Goal: Task Accomplishment & Management: Use online tool/utility

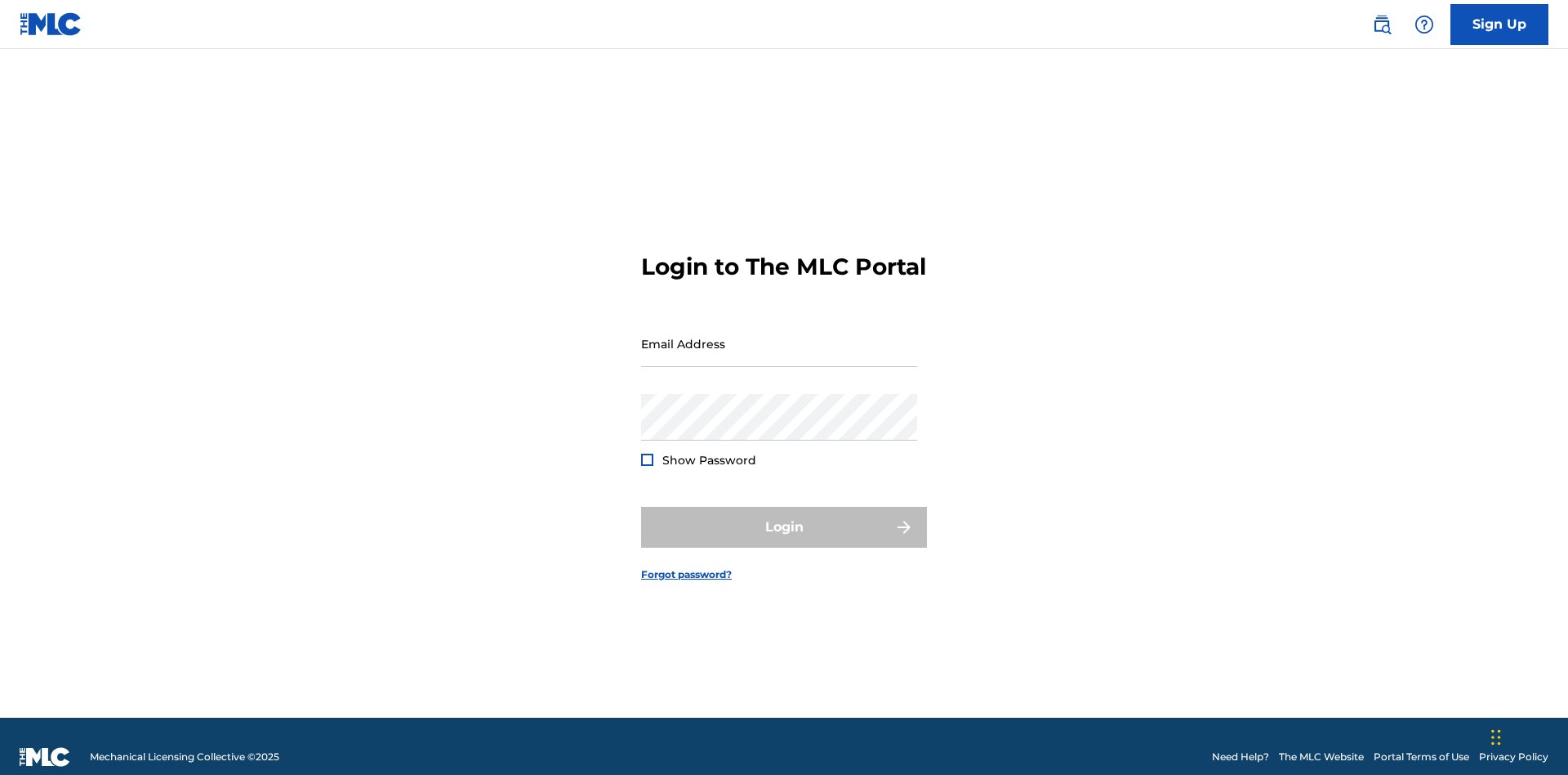
scroll to position [22, 0]
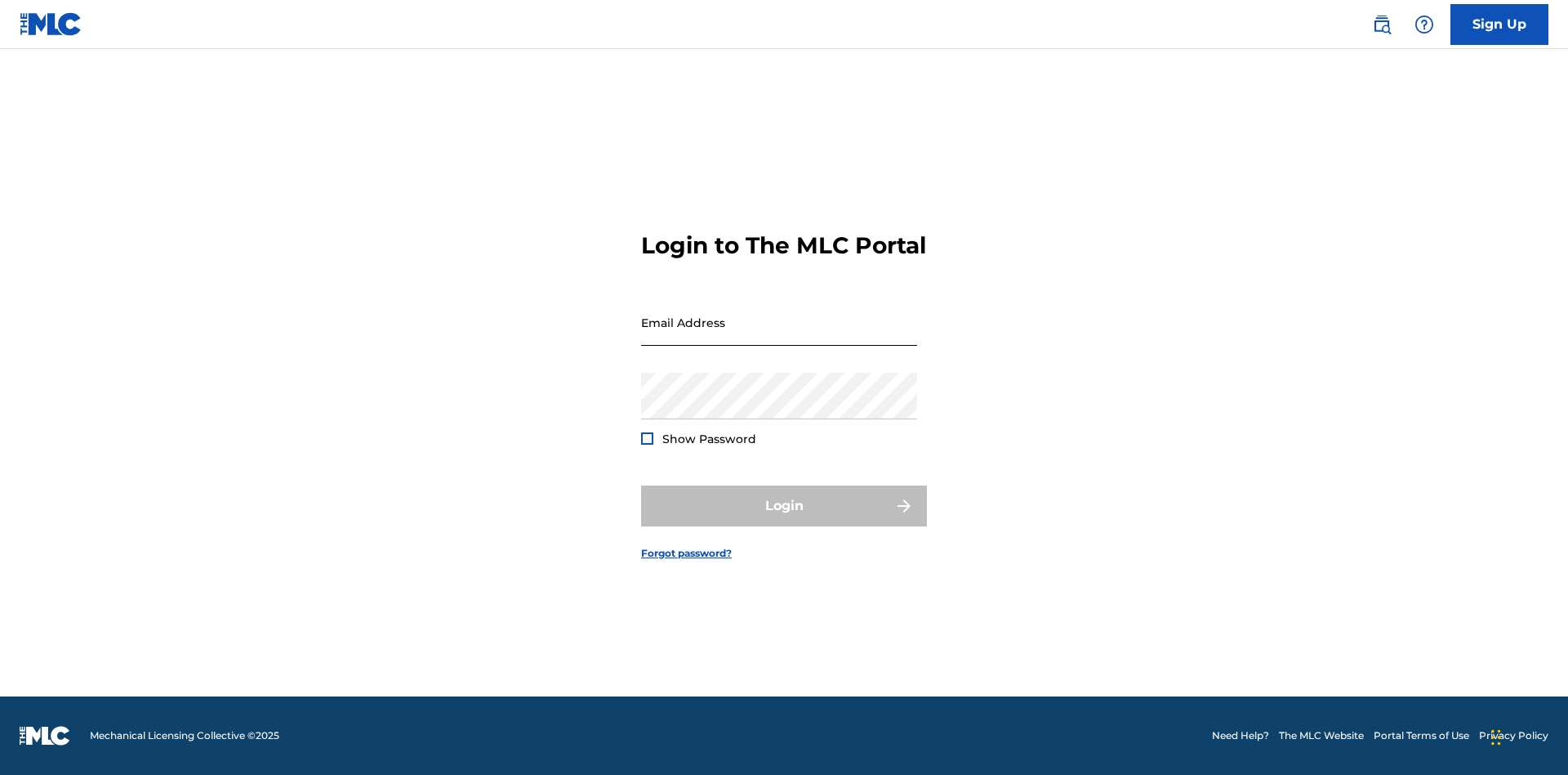
click at [779, 336] on input "Email Address" at bounding box center [779, 322] width 276 height 47
type input "[EMAIL_ADDRESS][DOMAIN_NAME]"
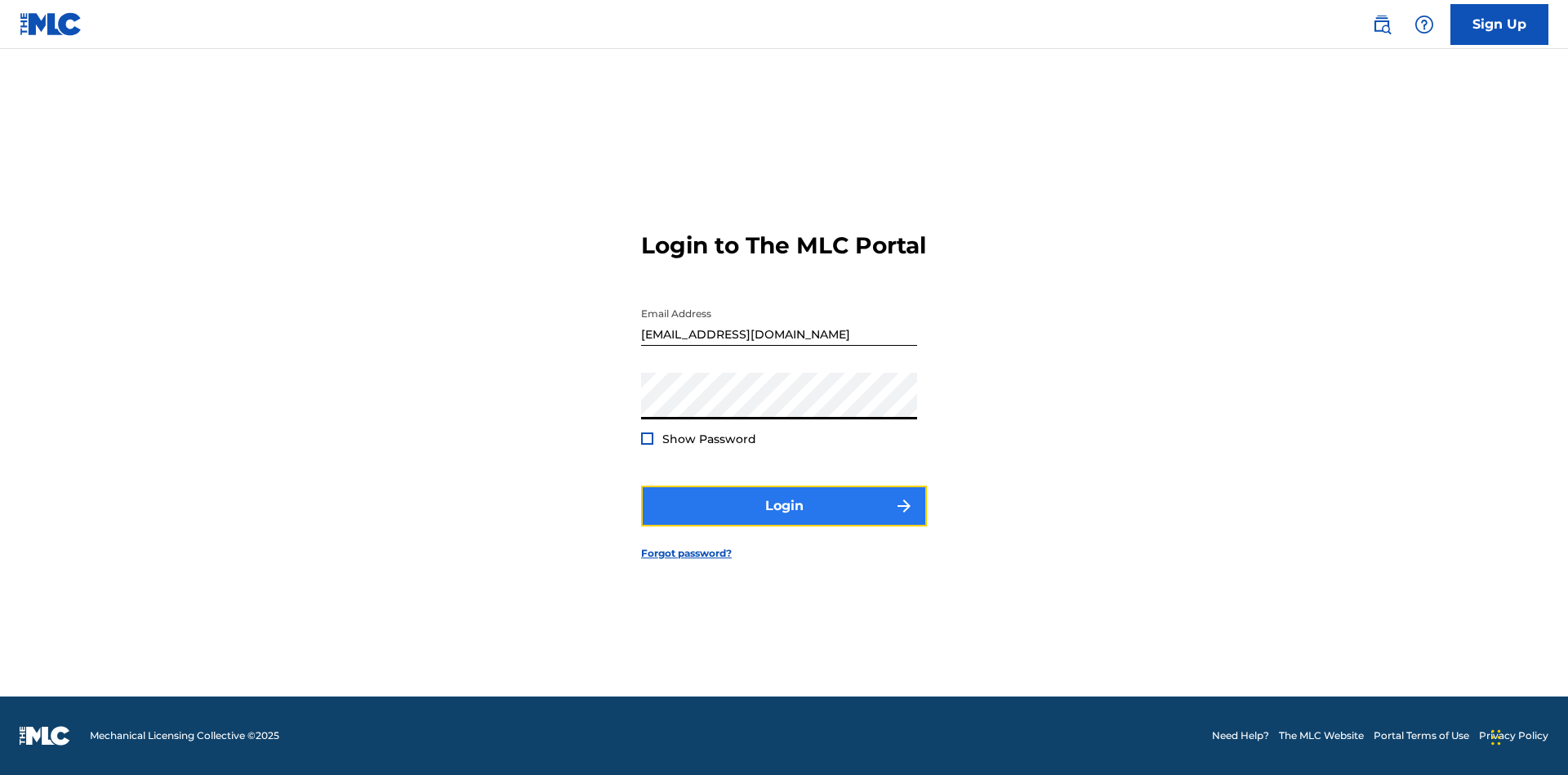
click at [784, 519] on button "Login" at bounding box center [784, 505] width 286 height 41
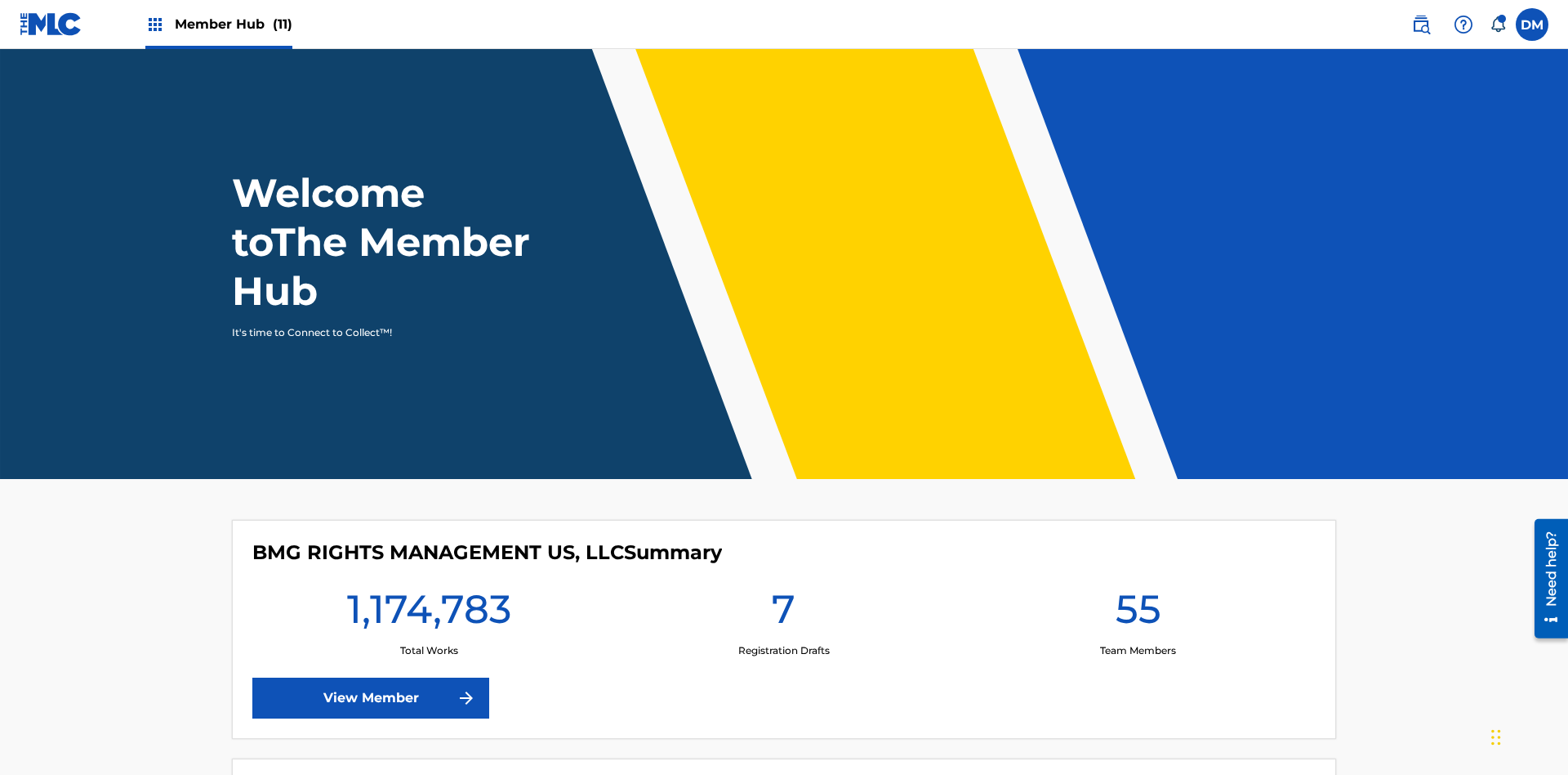
click at [218, 23] on span "Member Hub (11)" at bounding box center [234, 23] width 117 height 19
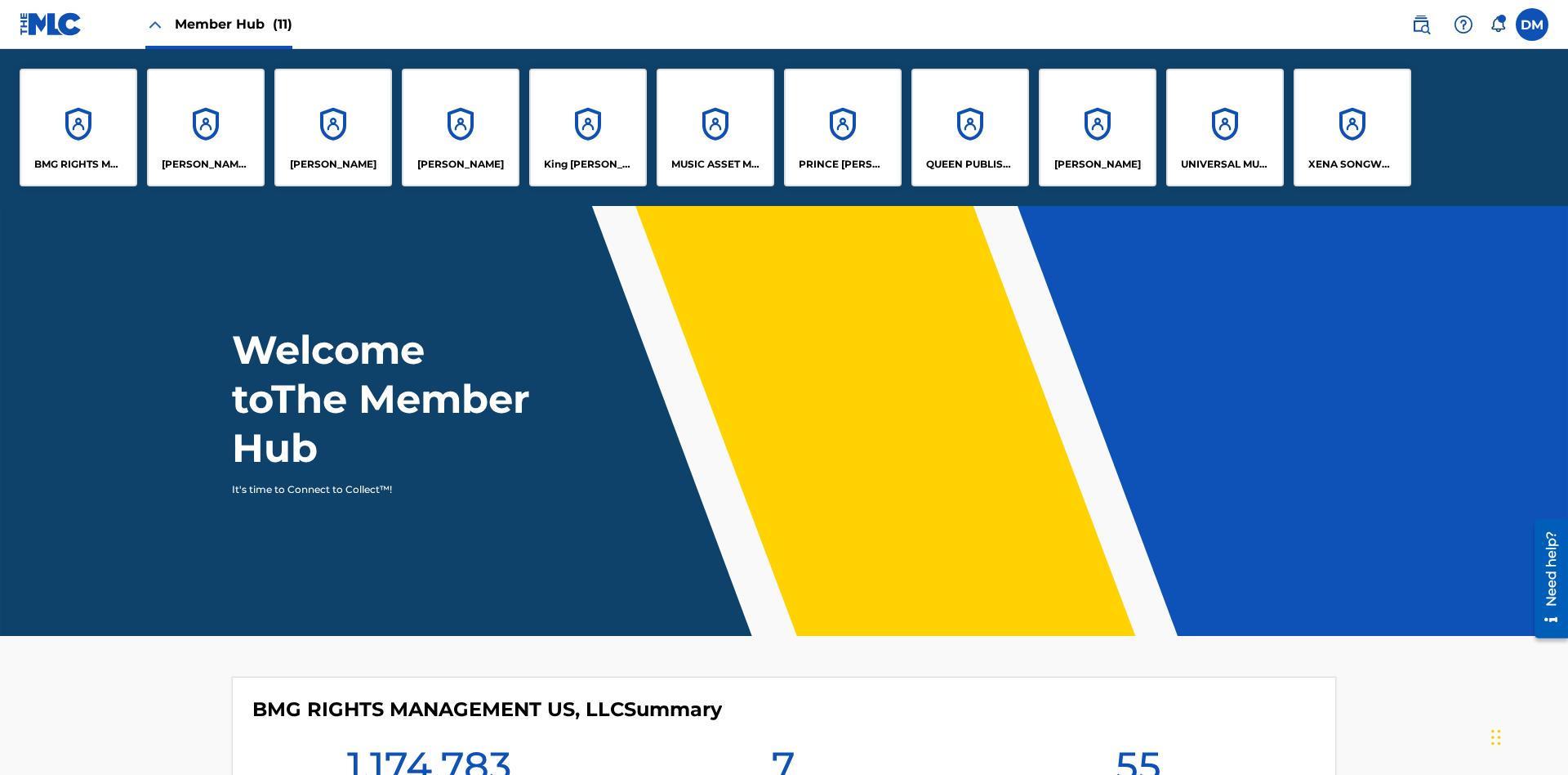
scroll to position [59, 0]
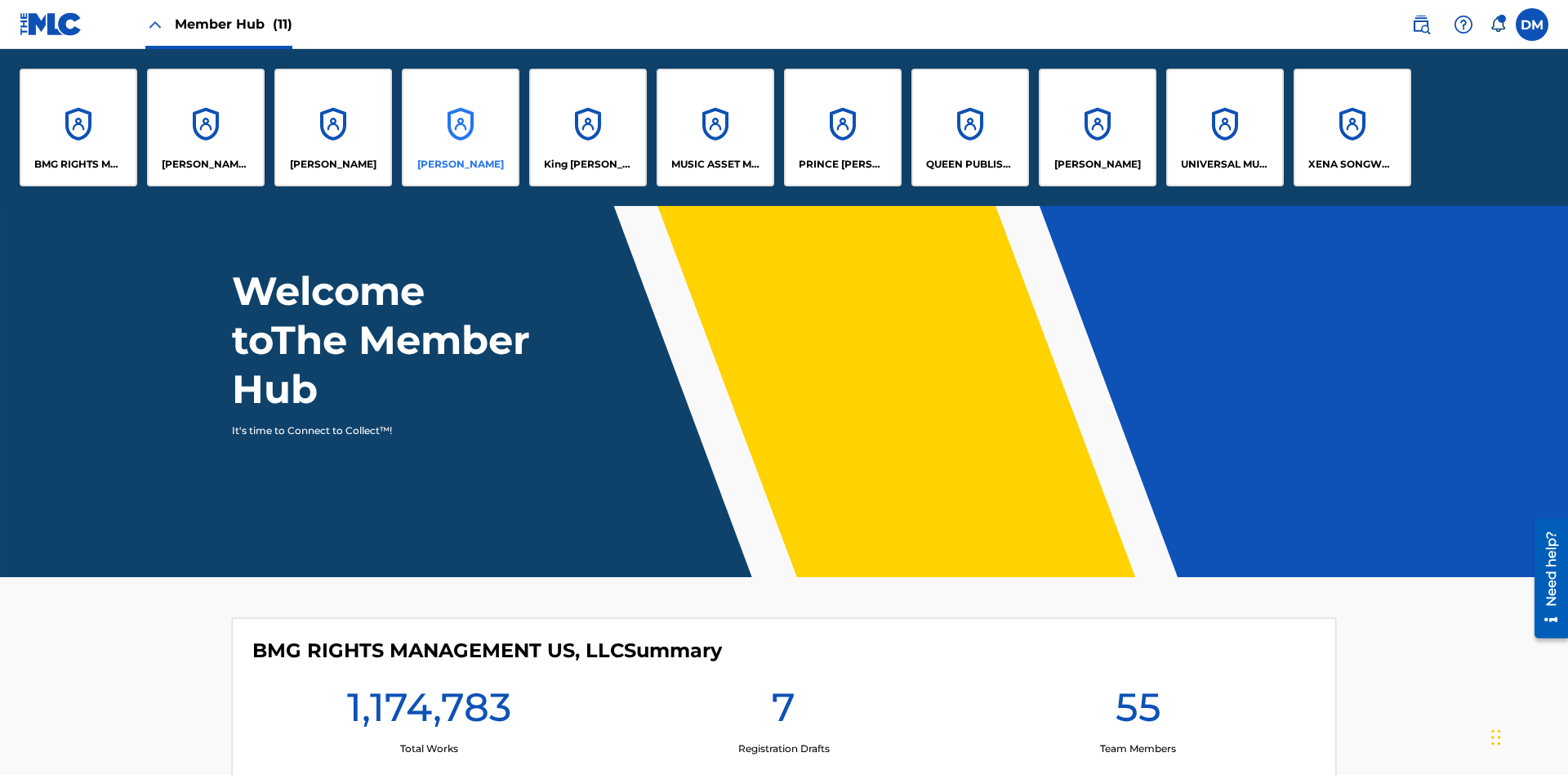
click at [460, 164] on p "[PERSON_NAME]" at bounding box center [460, 164] width 87 height 14
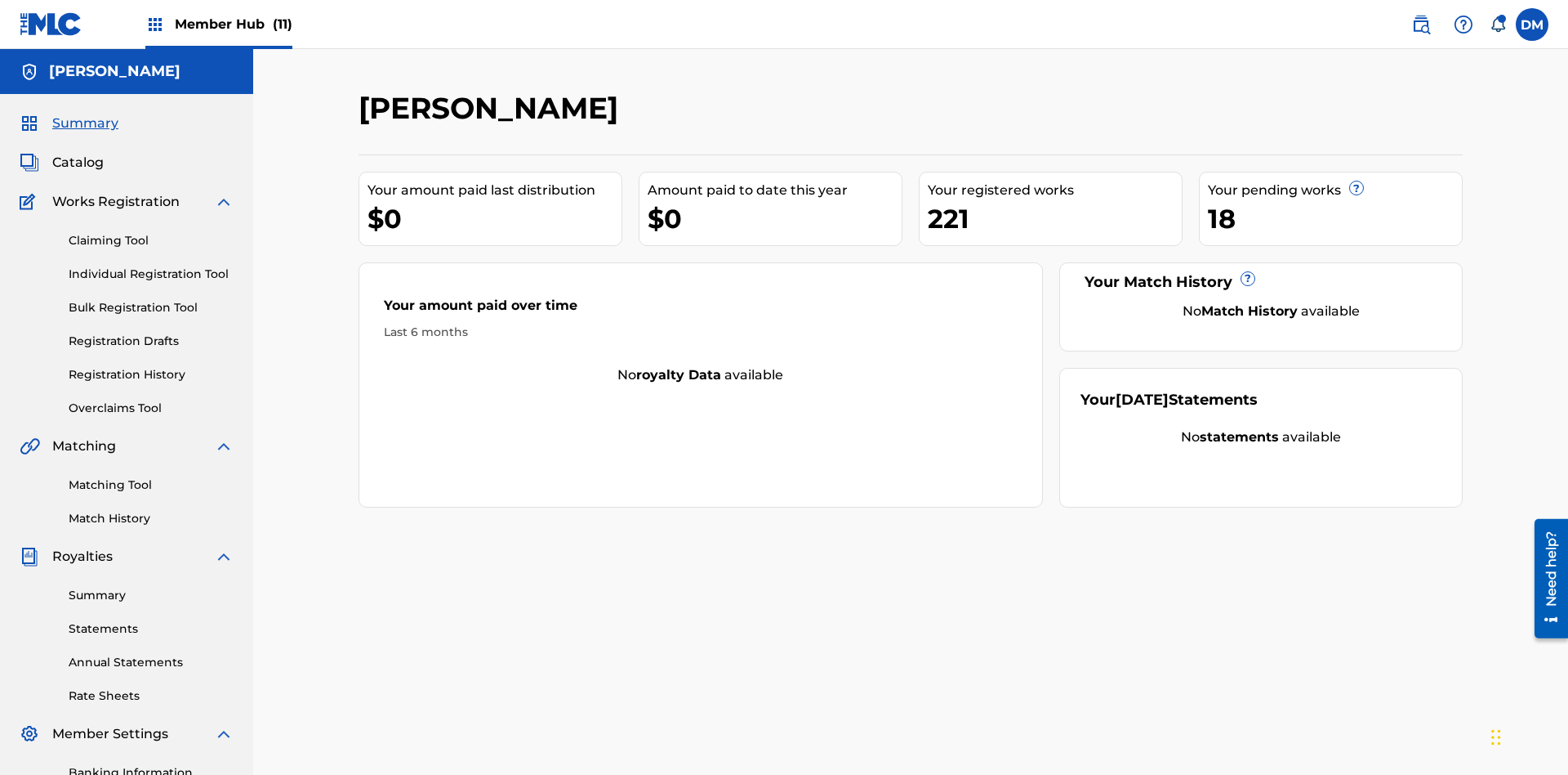
scroll to position [238, 0]
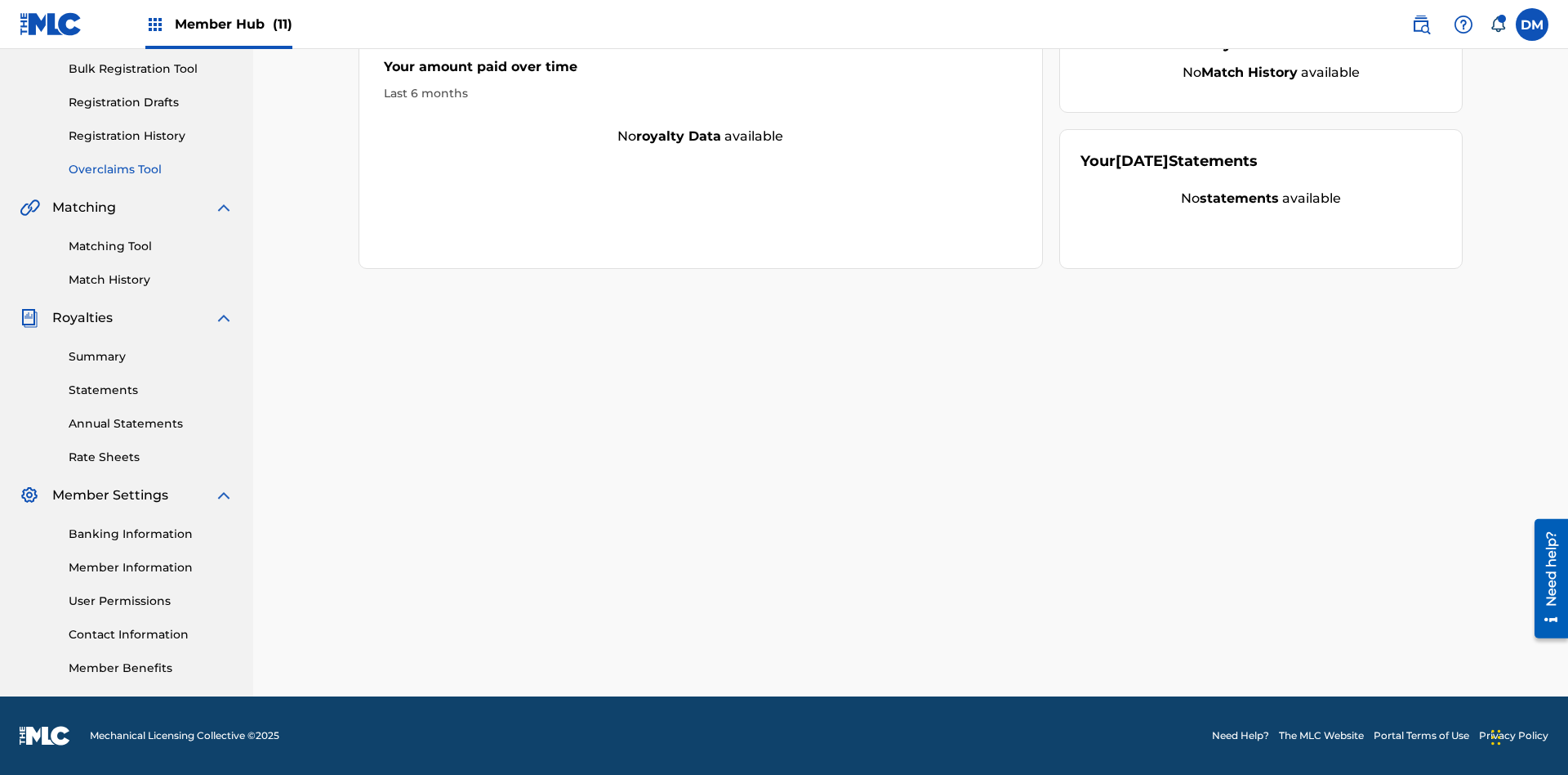
click at [151, 169] on link "Overclaims Tool" at bounding box center [151, 169] width 165 height 17
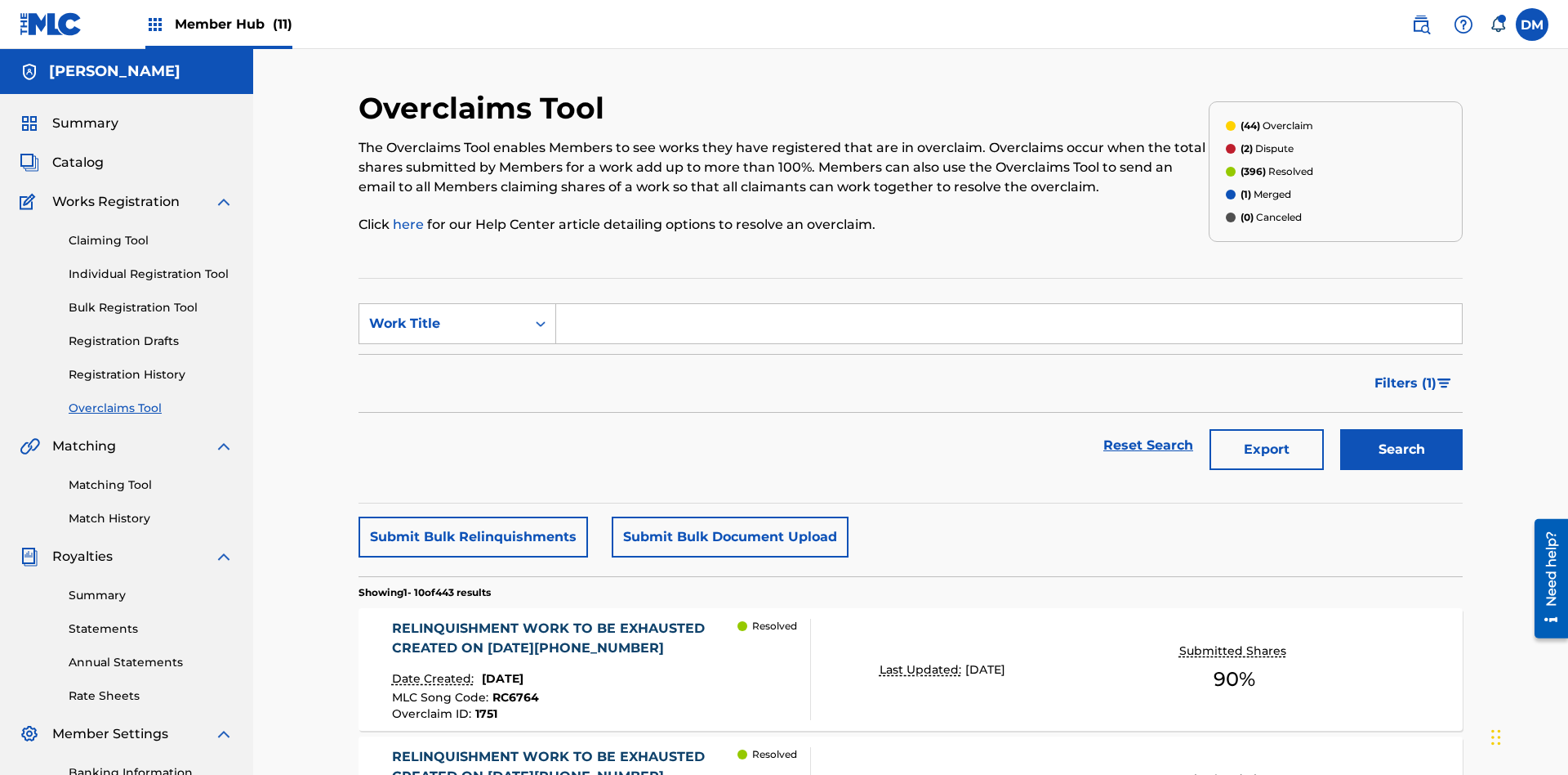
scroll to position [210, 0]
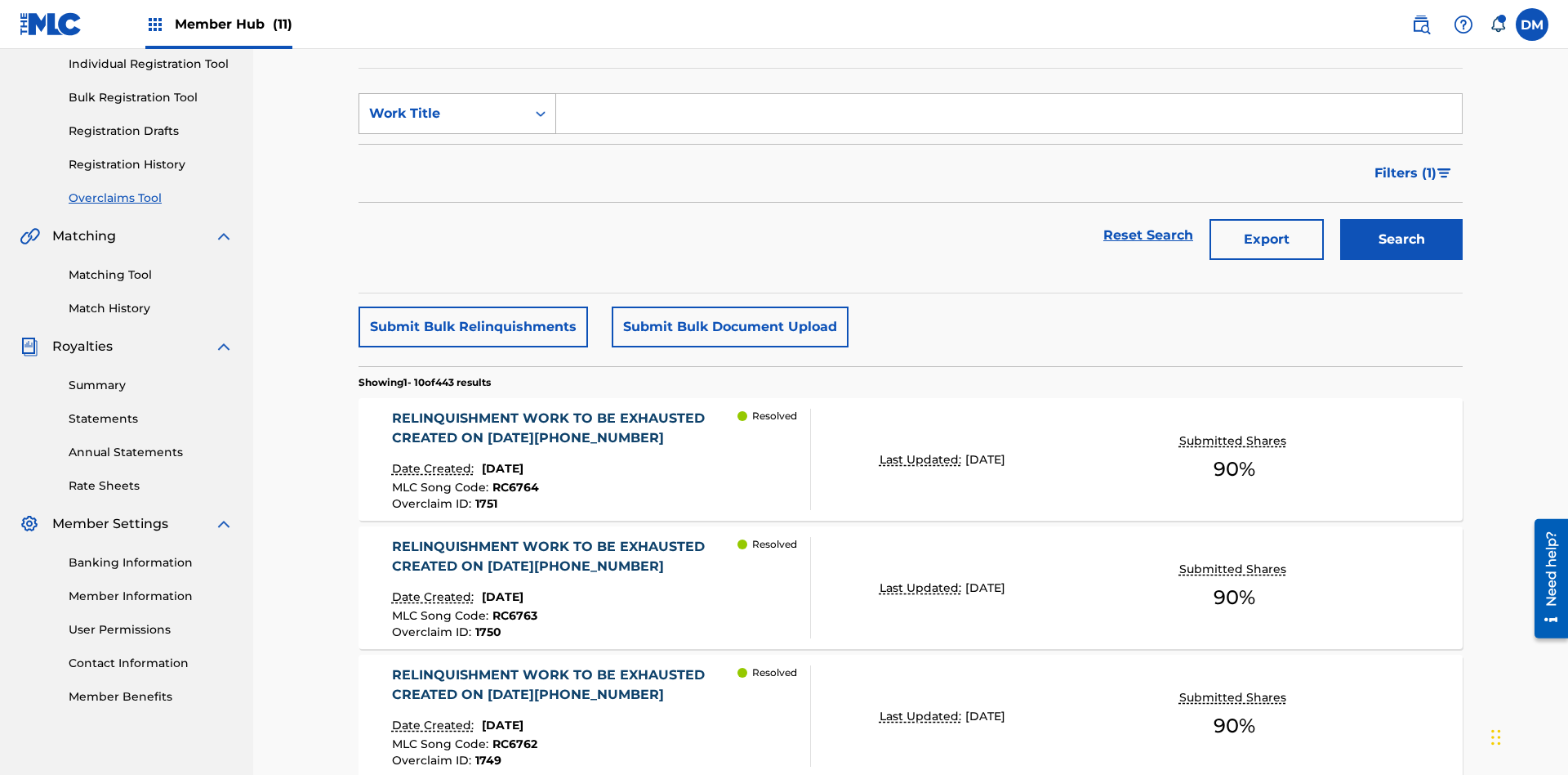
click at [442, 114] on div "Work Title" at bounding box center [442, 114] width 147 height 20
click at [458, 195] on div "Overclaim ID" at bounding box center [457, 195] width 196 height 41
click at [1008, 117] on input "Search Form" at bounding box center [1008, 113] width 905 height 39
click at [1401, 219] on button "Search" at bounding box center [1402, 238] width 123 height 41
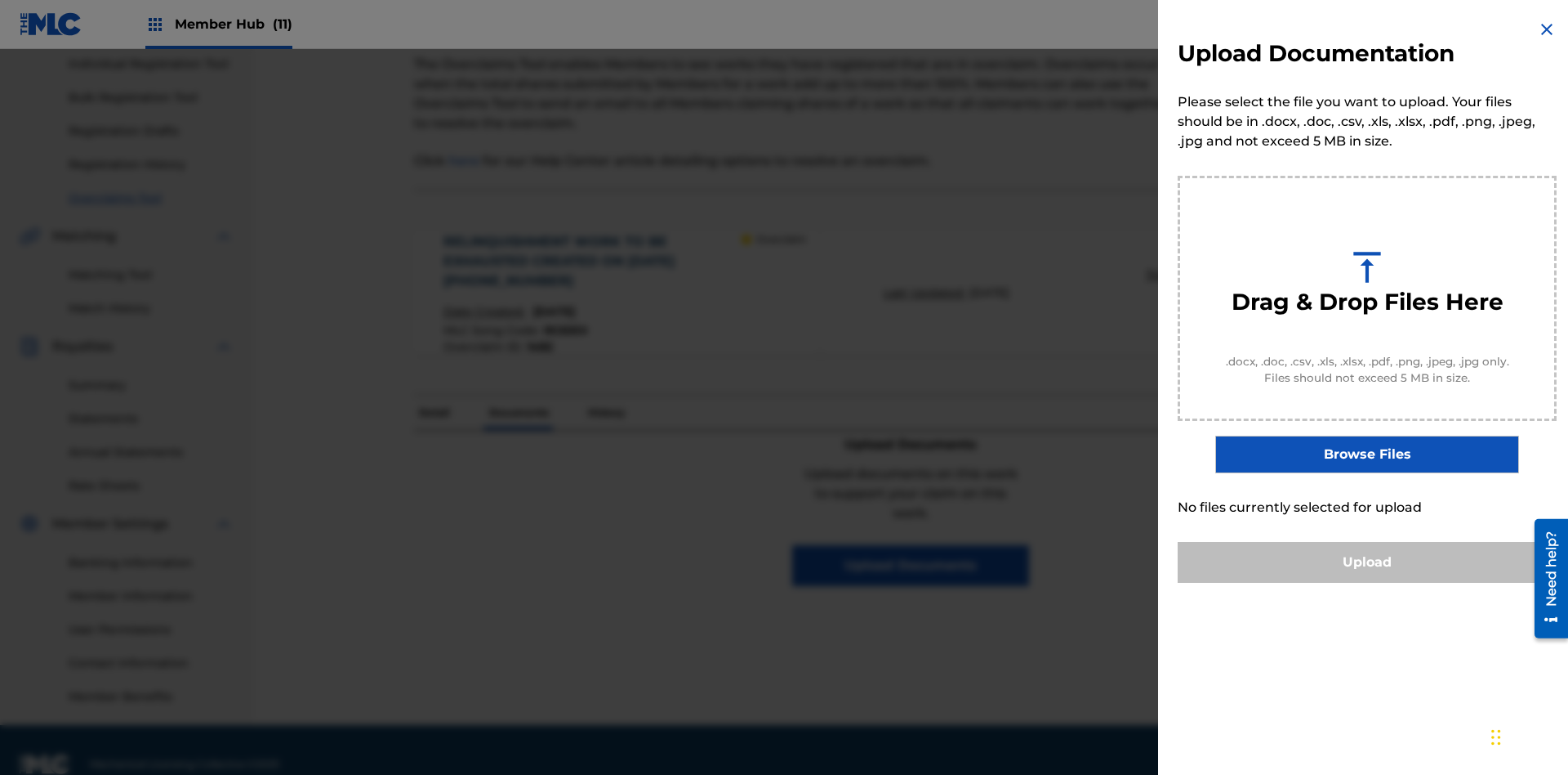
scroll to position [180, 0]
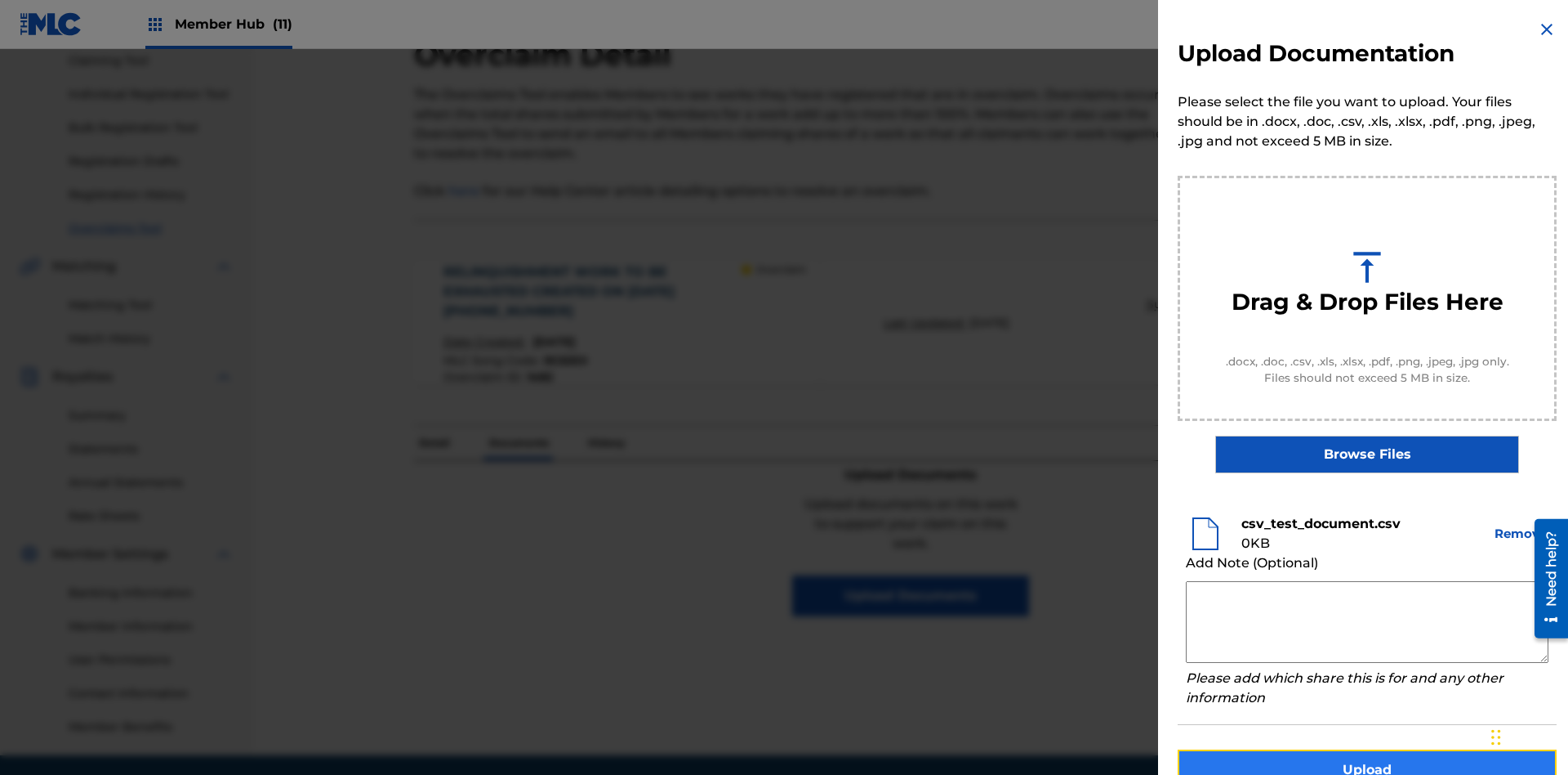
click at [1367, 750] on button "Upload" at bounding box center [1368, 770] width 379 height 41
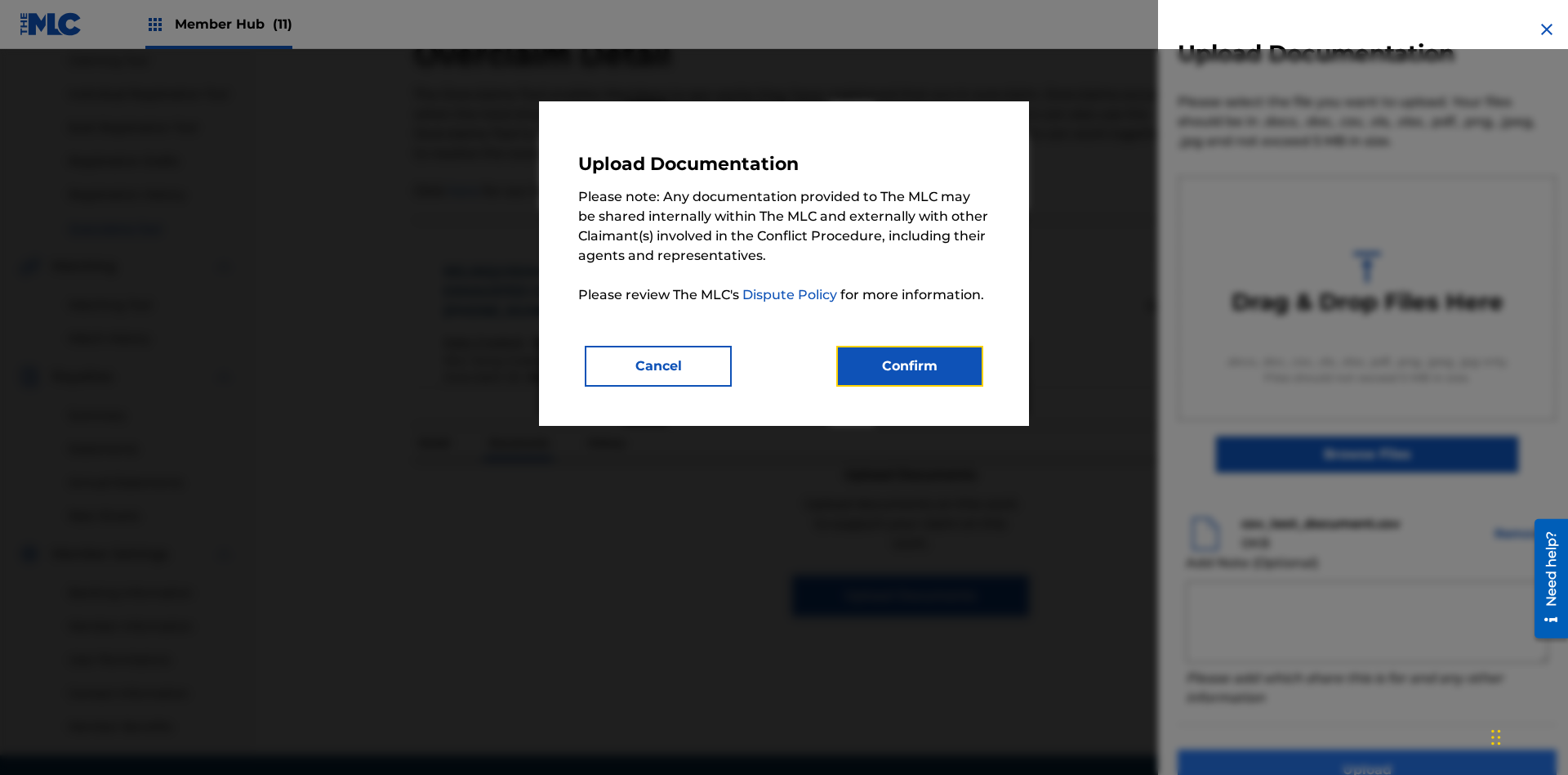
click at [910, 365] on button "Confirm" at bounding box center [909, 366] width 147 height 41
click at [1270, 750] on button "Upload" at bounding box center [1368, 770] width 379 height 41
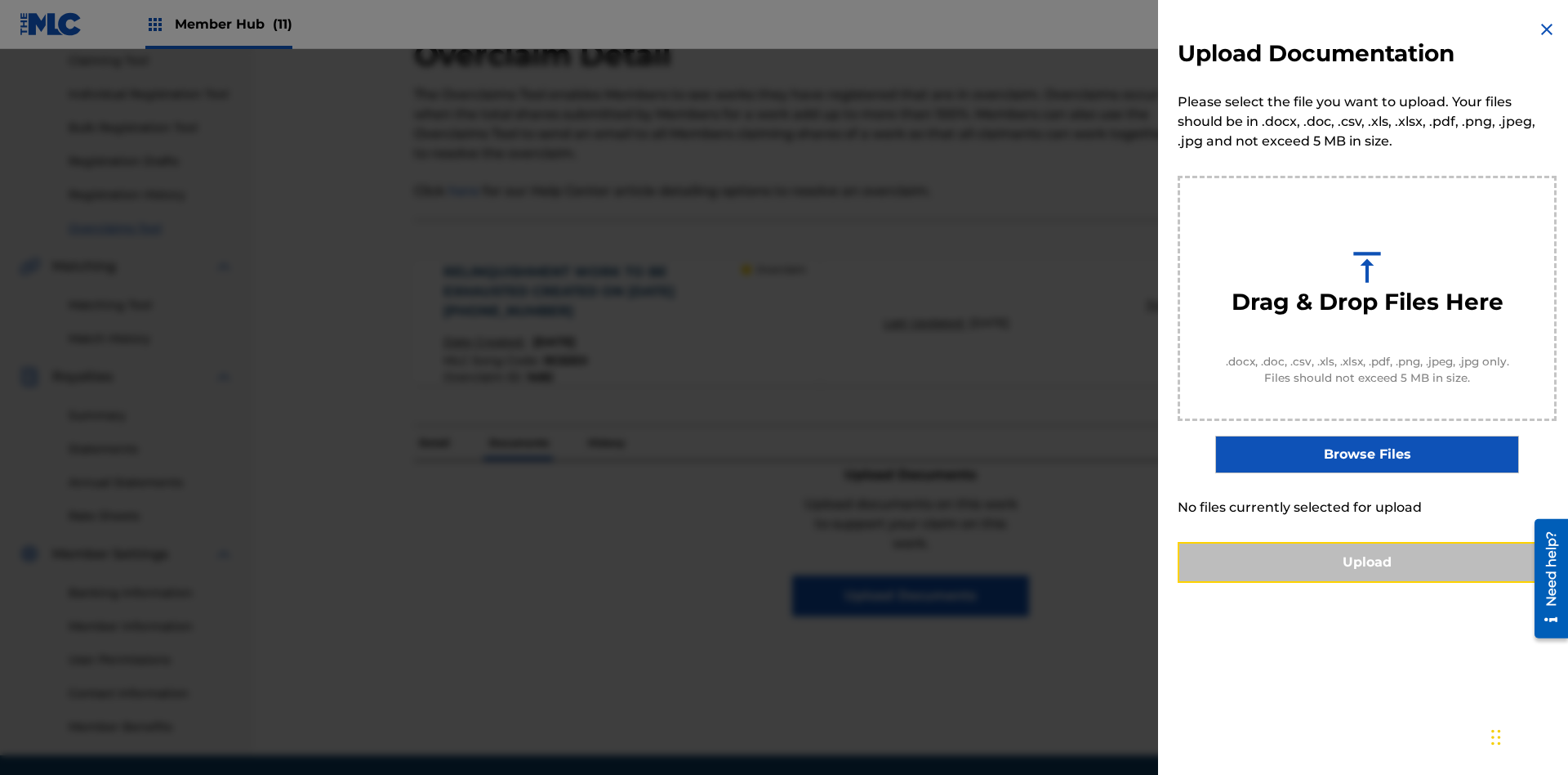
click at [1367, 583] on button "Upload" at bounding box center [1368, 562] width 379 height 41
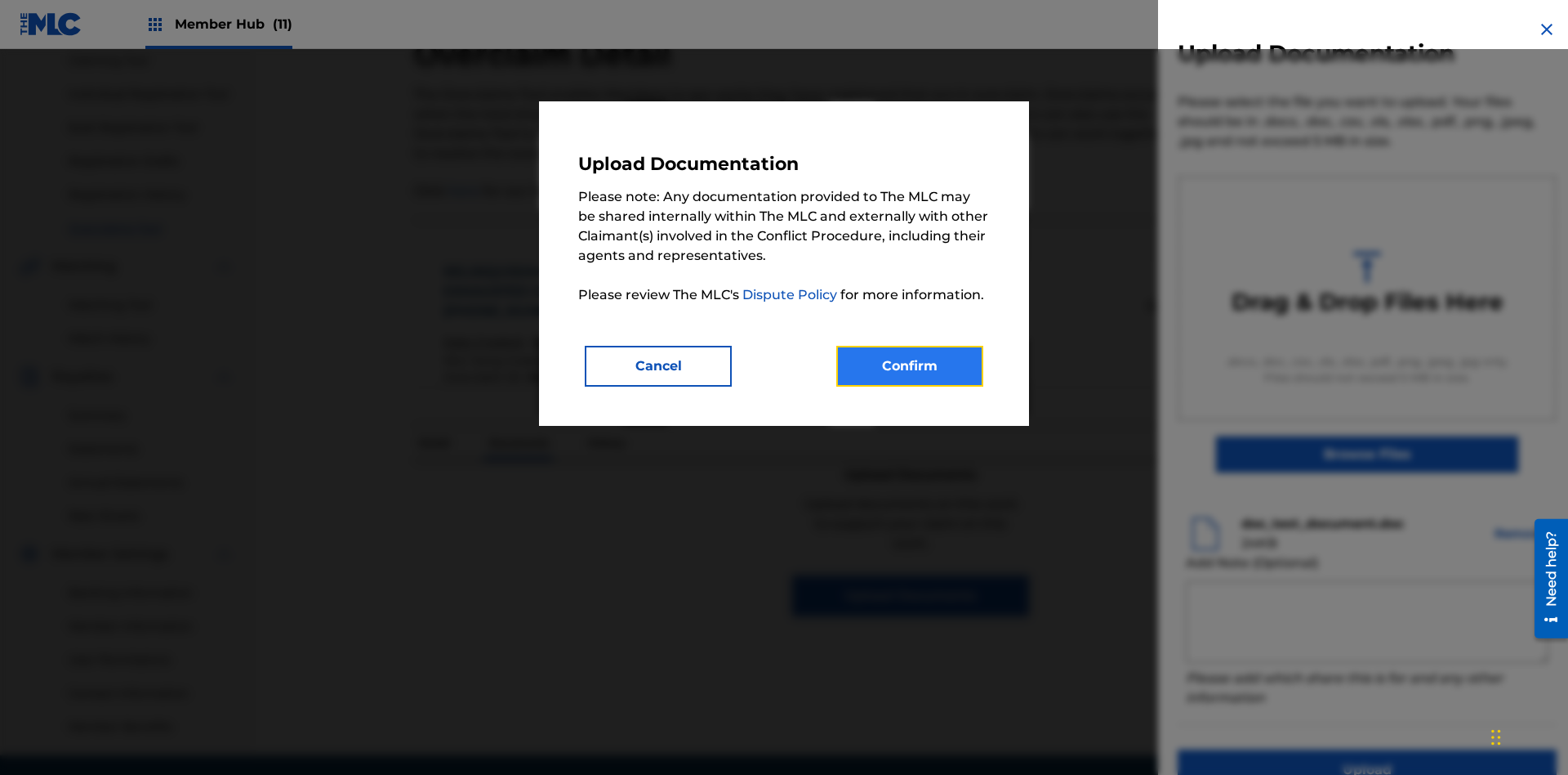
click at [910, 365] on button "Confirm" at bounding box center [909, 366] width 147 height 41
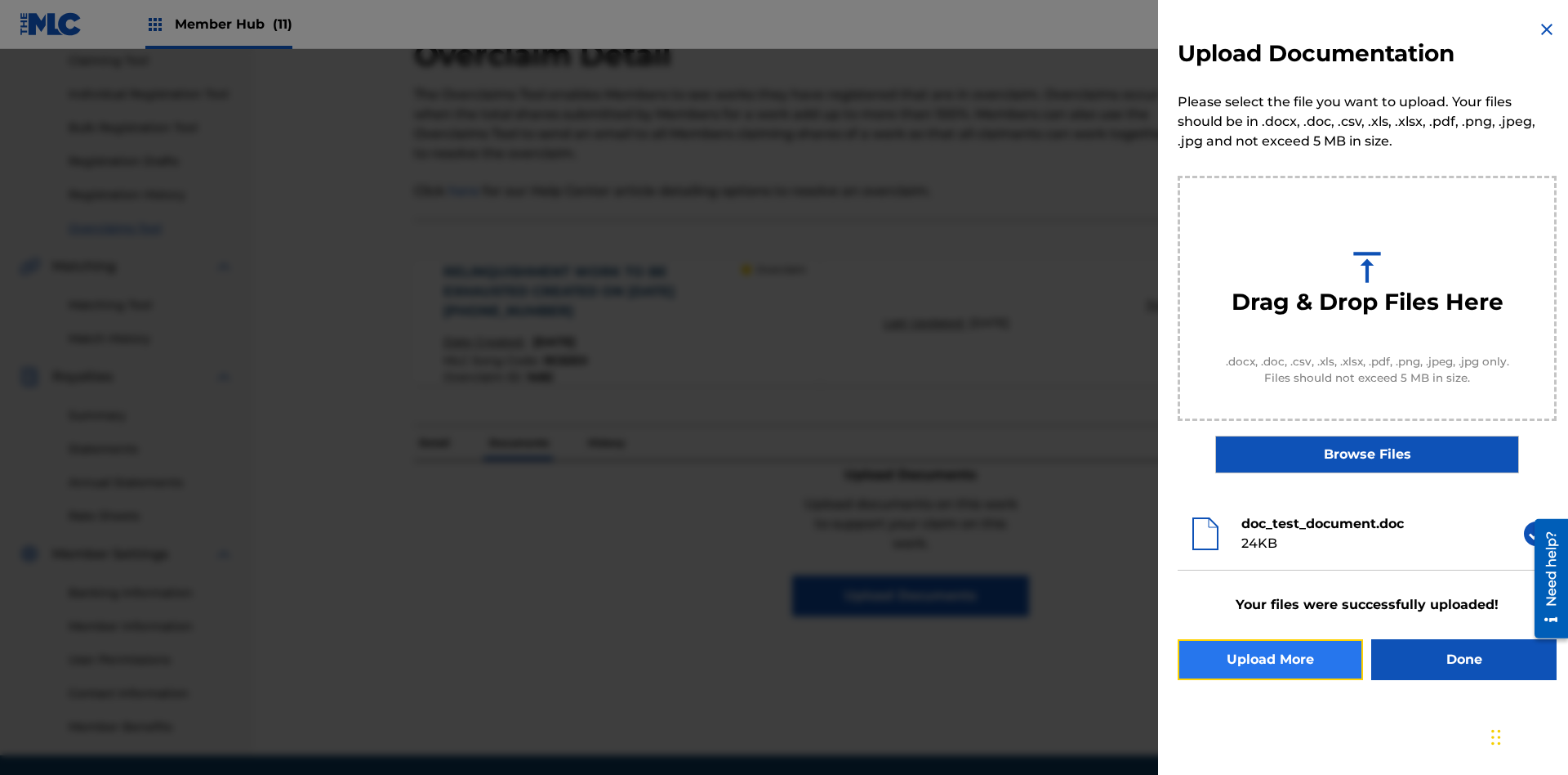
click at [1270, 659] on button "Upload More" at bounding box center [1270, 658] width 185 height 41
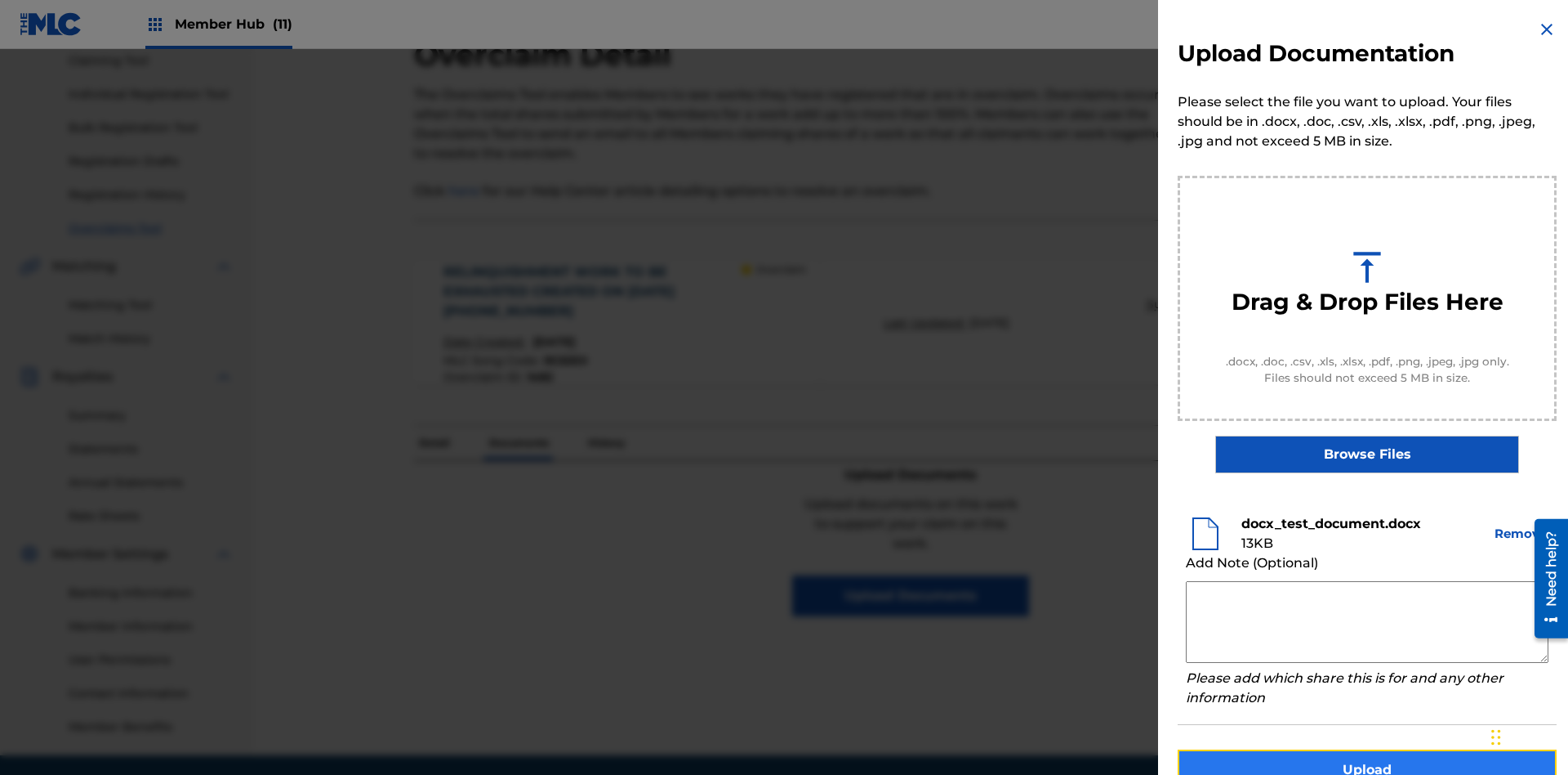
click at [1367, 750] on button "Upload" at bounding box center [1368, 770] width 379 height 41
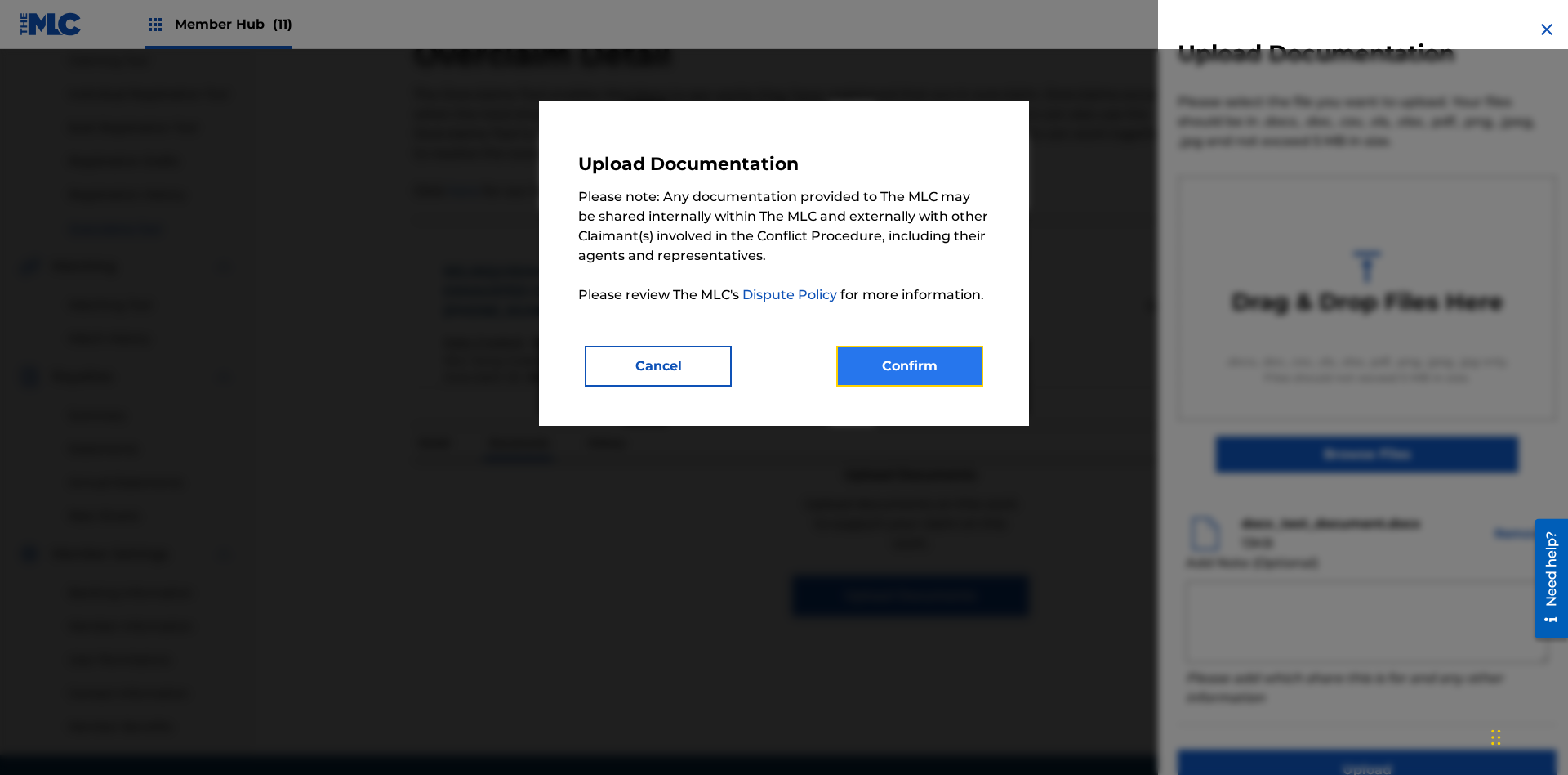
click at [910, 365] on button "Confirm" at bounding box center [909, 366] width 147 height 41
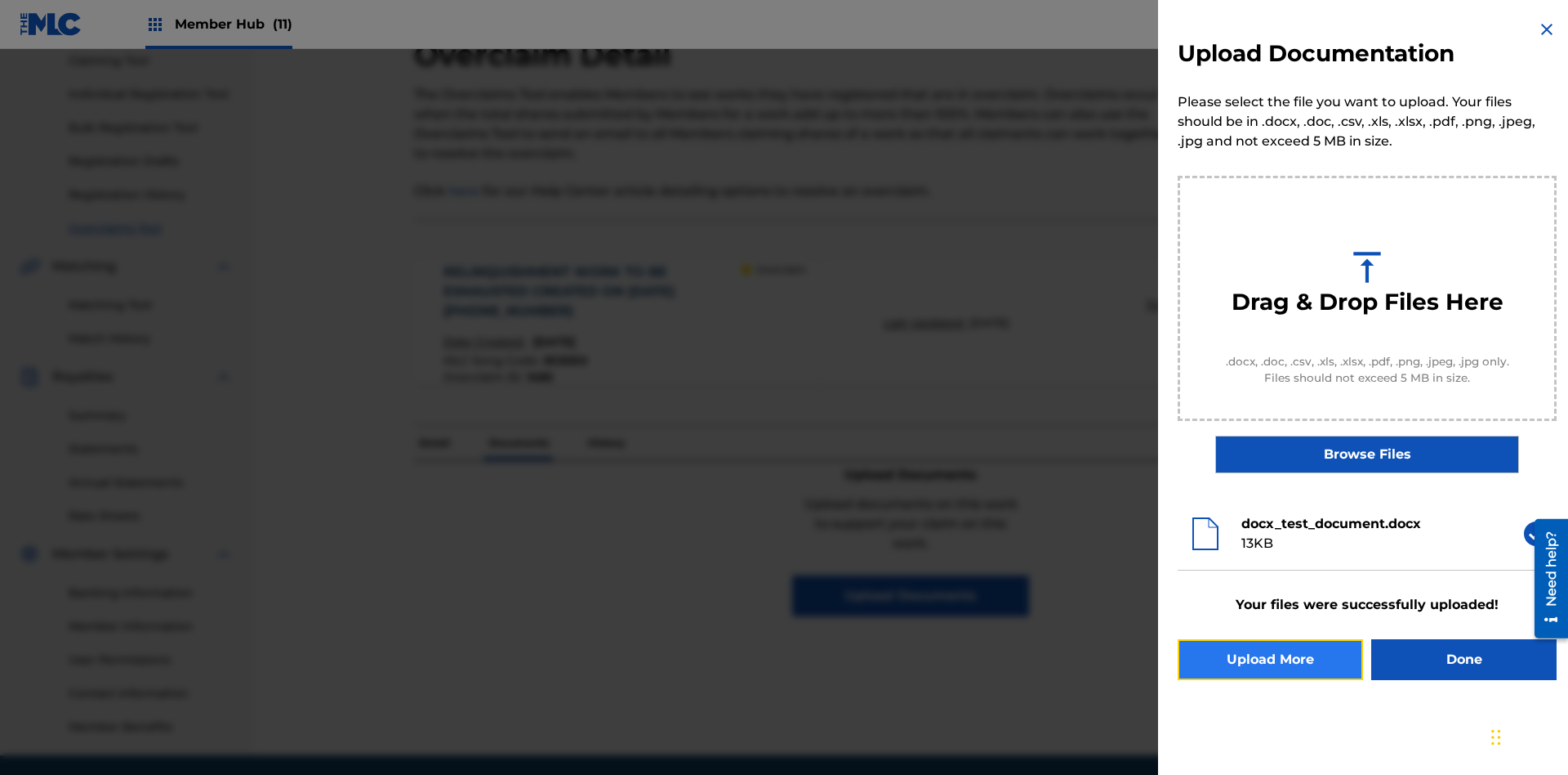
click at [1270, 659] on button "Upload More" at bounding box center [1270, 658] width 185 height 41
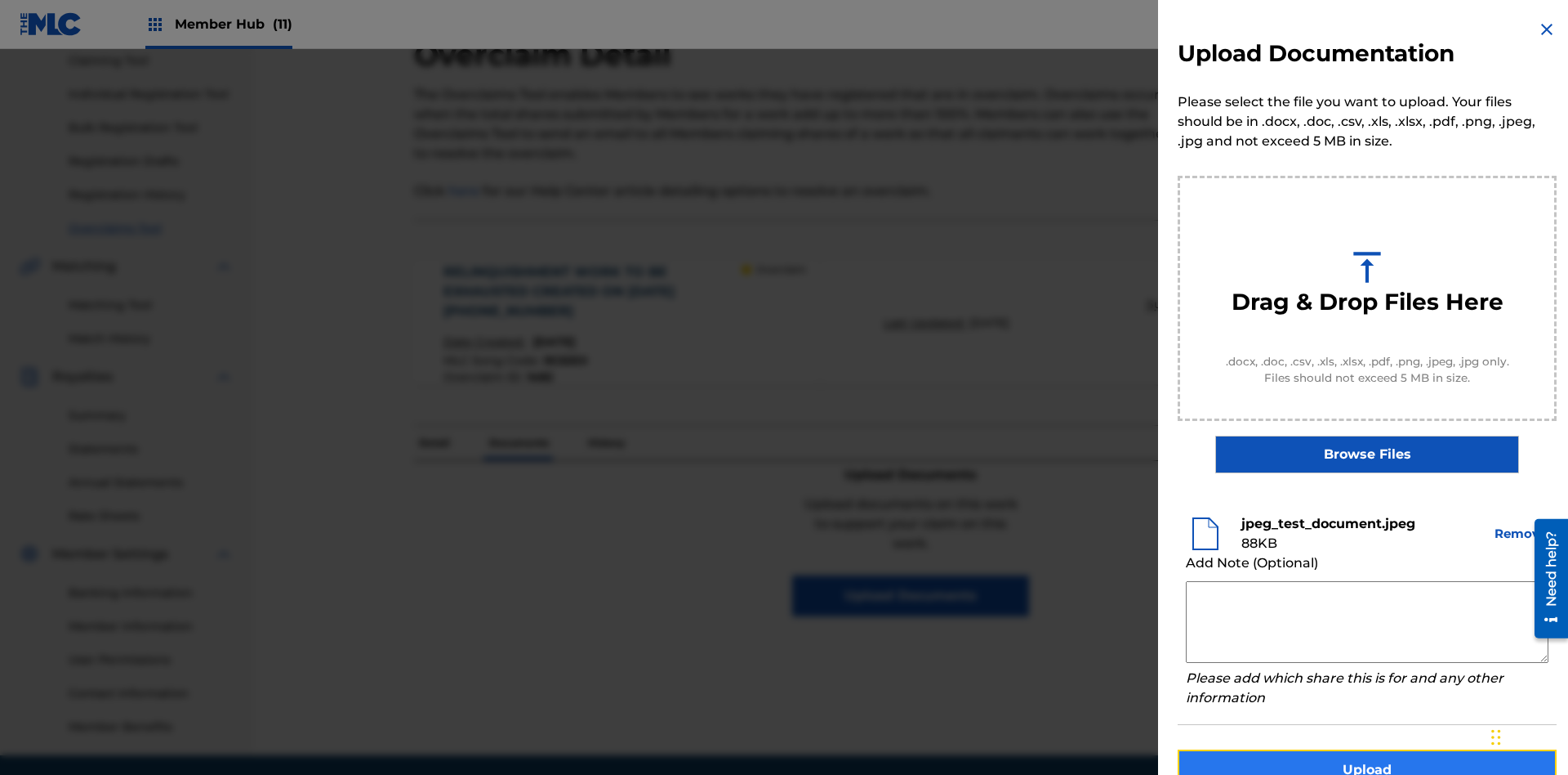
click at [1367, 750] on button "Upload" at bounding box center [1368, 770] width 379 height 41
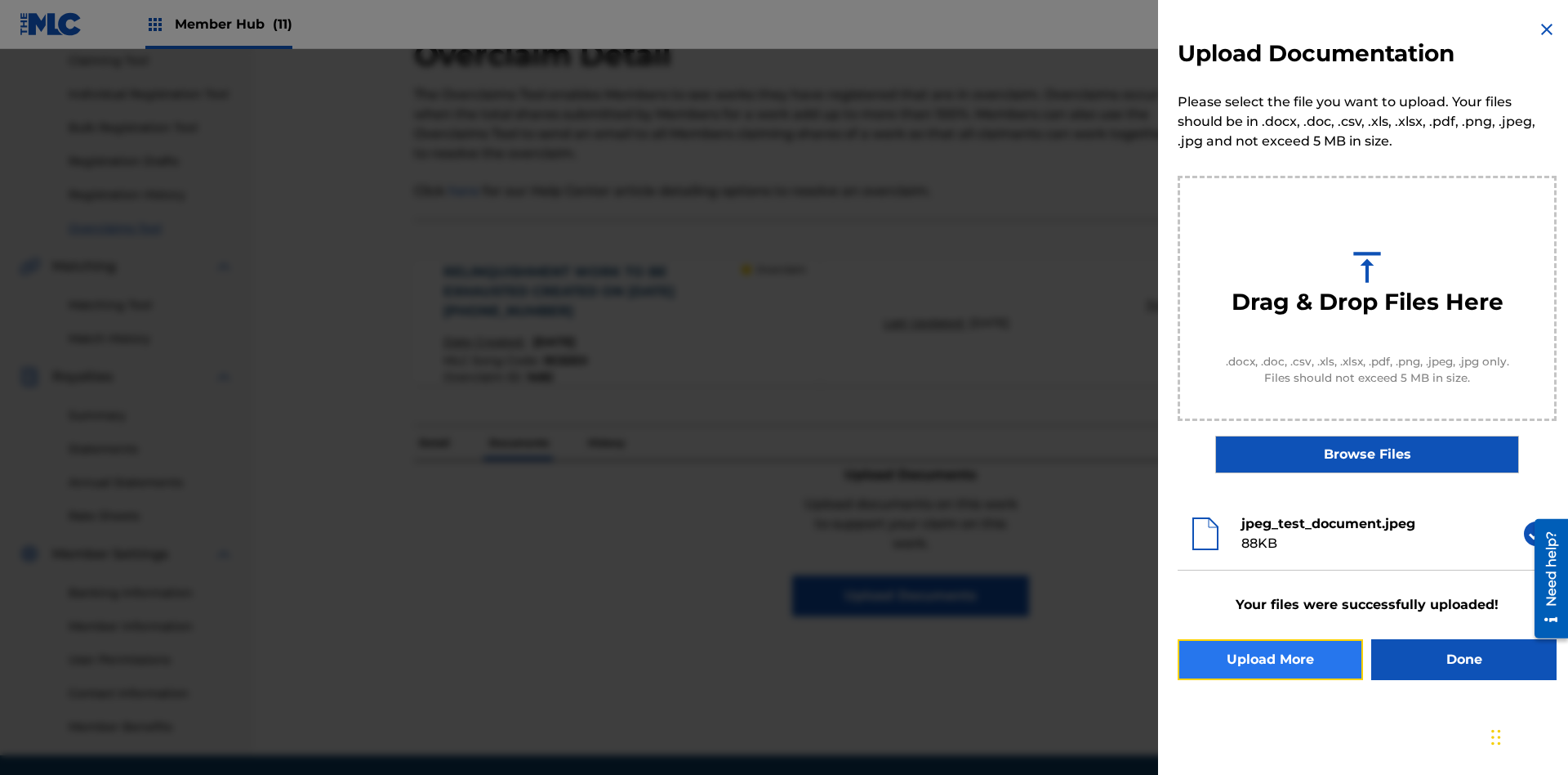
click at [1270, 659] on button "Upload More" at bounding box center [1270, 658] width 185 height 41
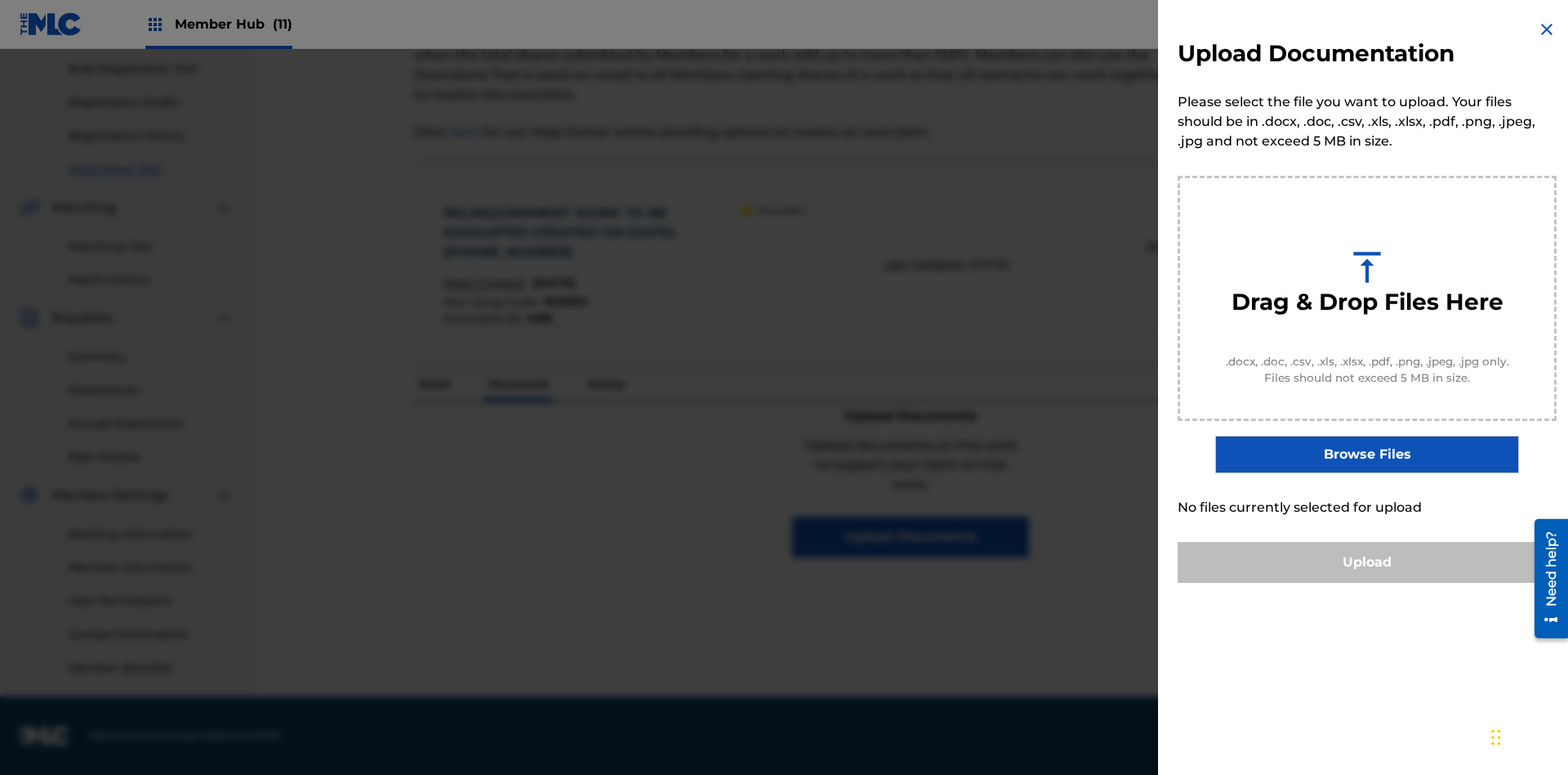
scroll to position [0, 0]
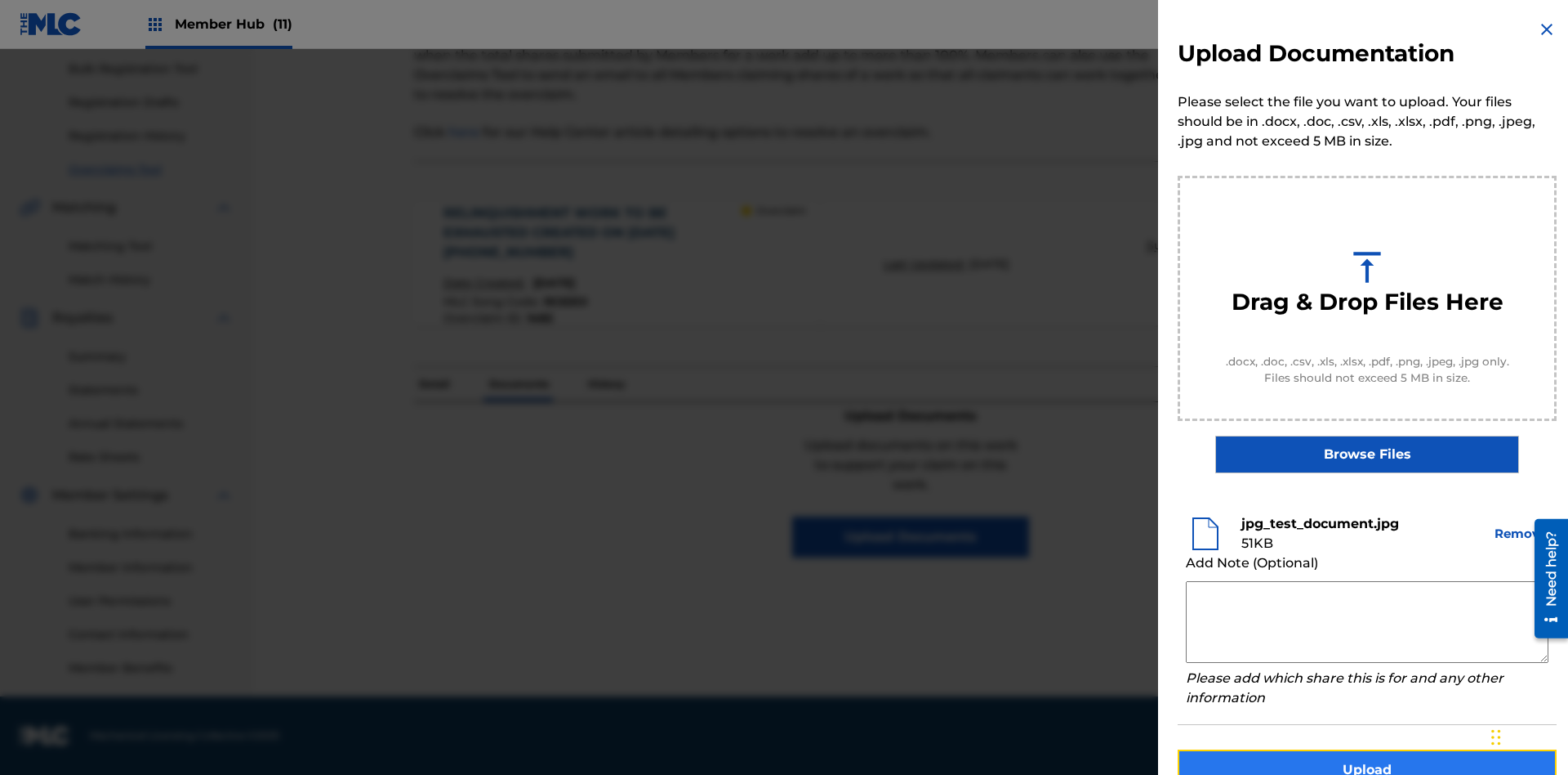
click at [1367, 750] on button "Upload" at bounding box center [1368, 770] width 379 height 41
click at [1270, 750] on button "Upload" at bounding box center [1368, 770] width 379 height 41
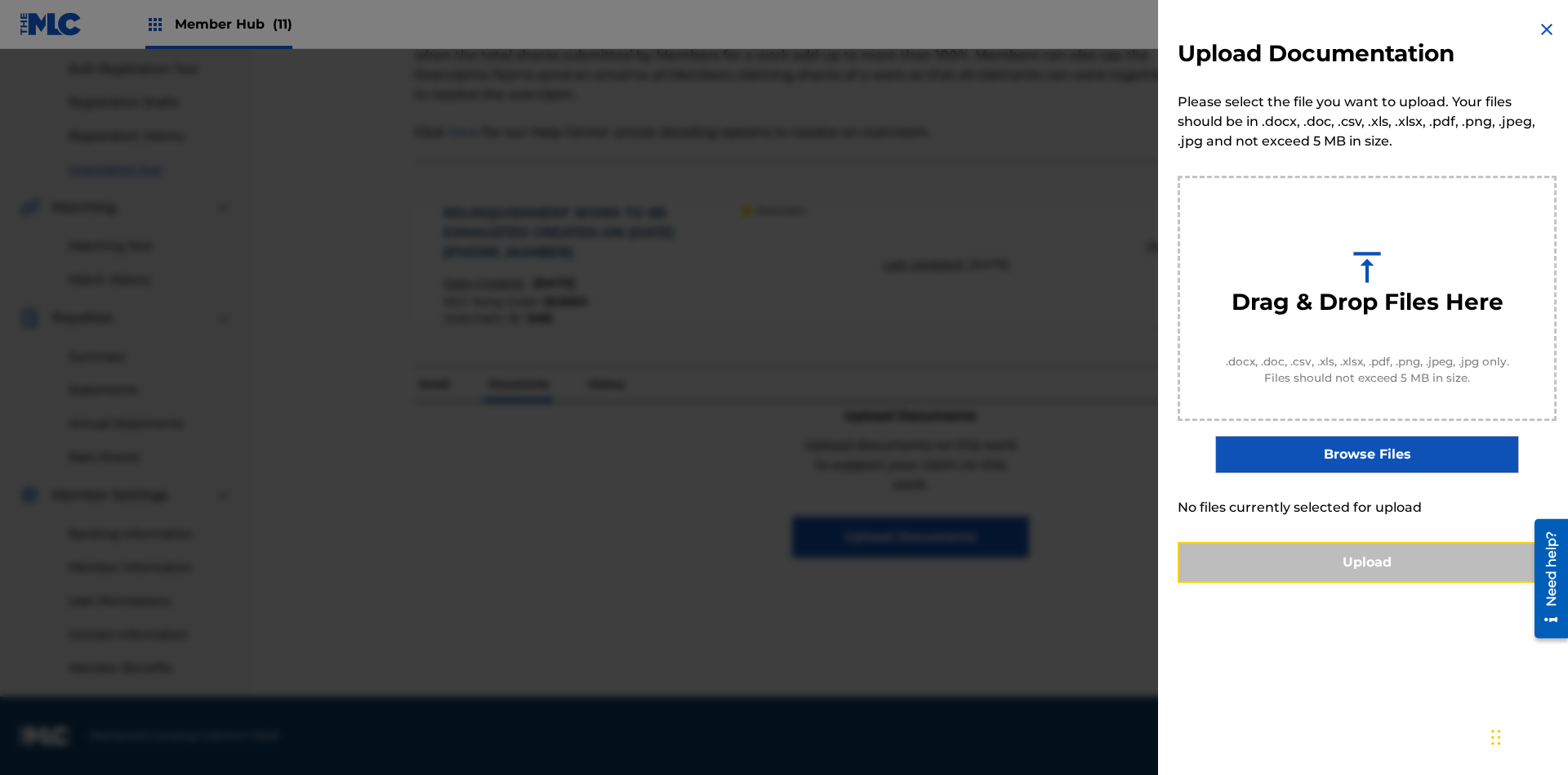
click at [1367, 583] on button "Upload" at bounding box center [1368, 562] width 379 height 41
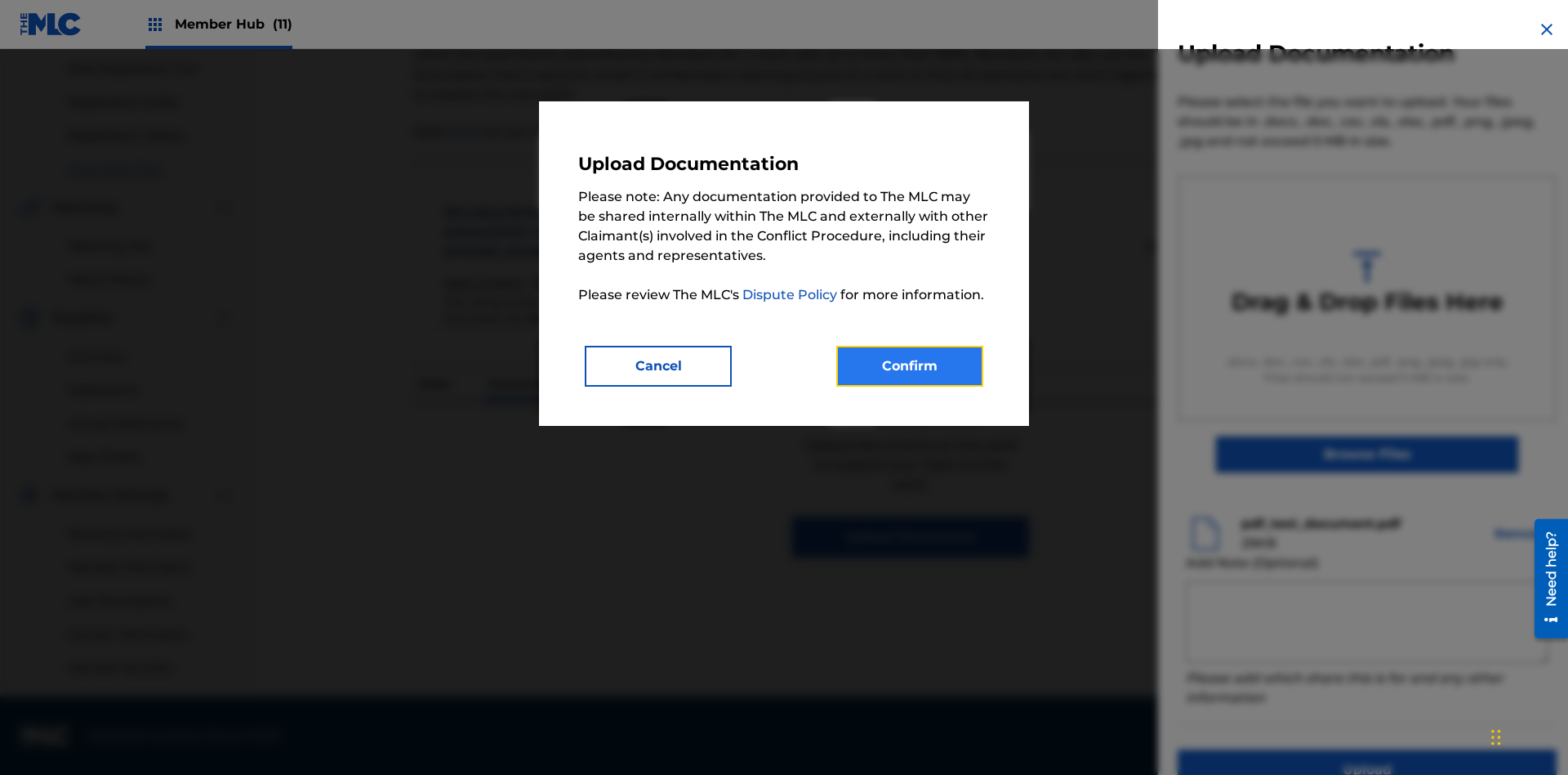
click at [910, 365] on button "Confirm" at bounding box center [909, 366] width 147 height 41
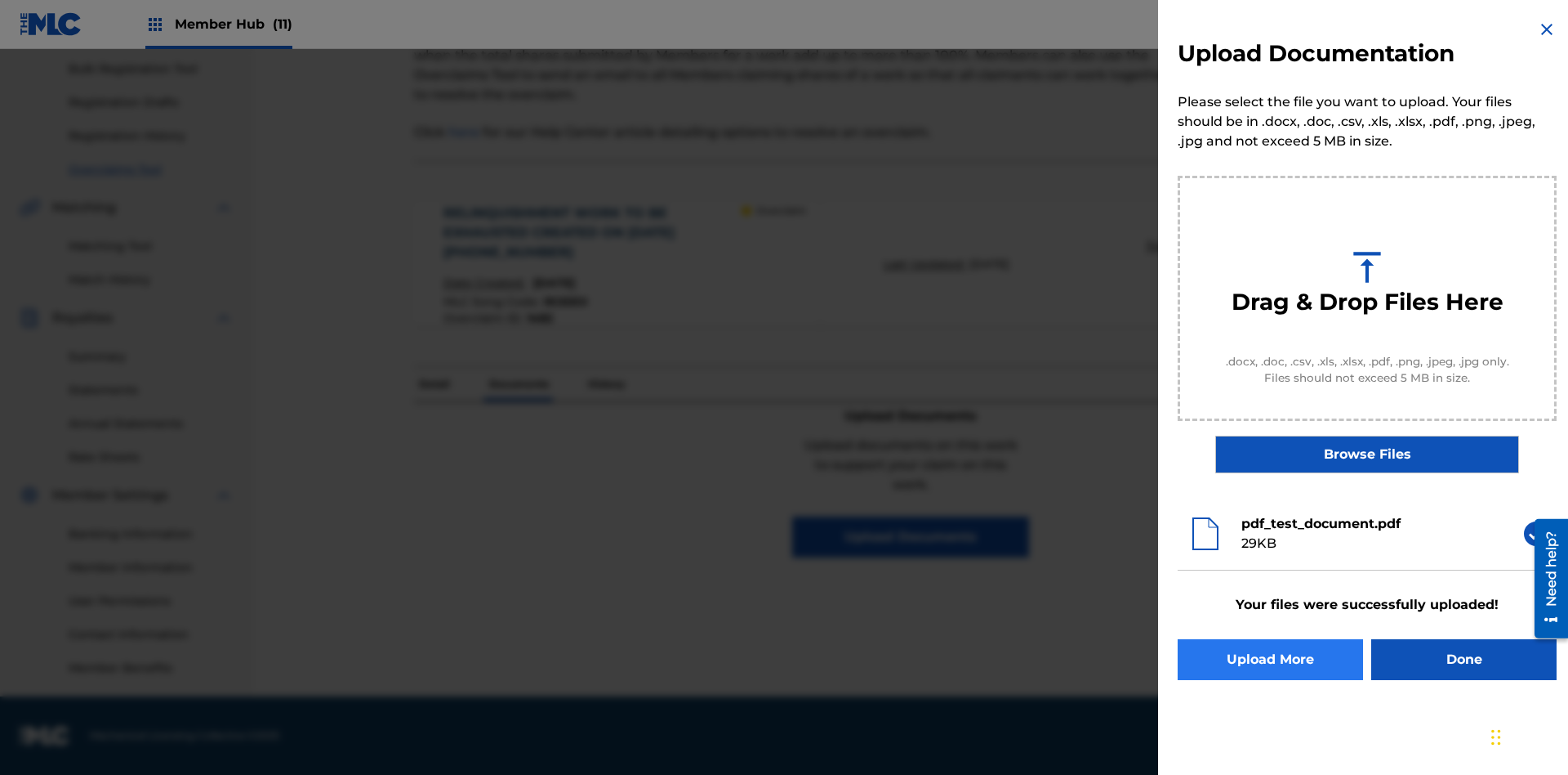
click at [1270, 659] on button "Upload More" at bounding box center [1270, 658] width 185 height 41
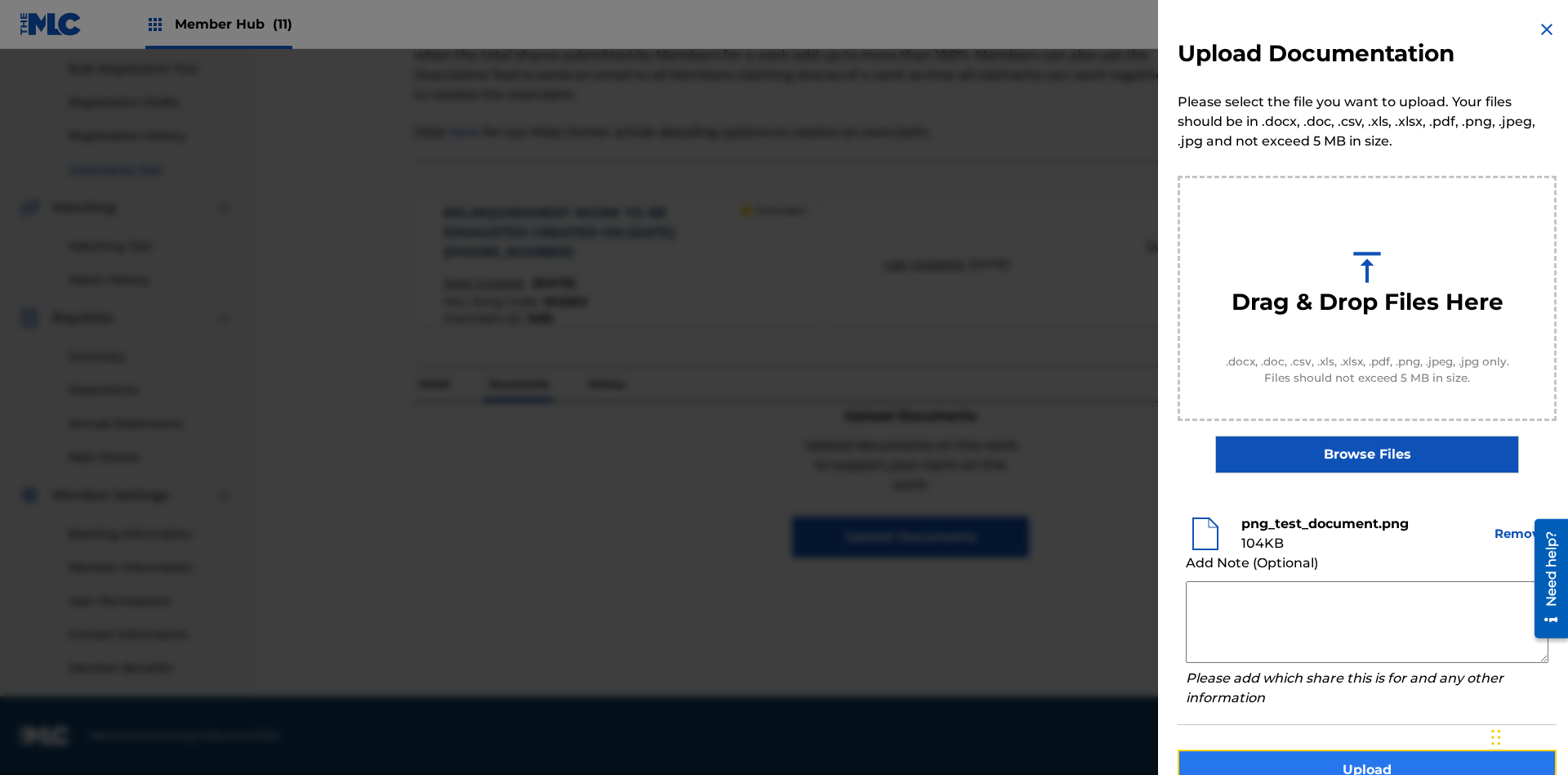
click at [1367, 750] on button "Upload" at bounding box center [1368, 770] width 379 height 41
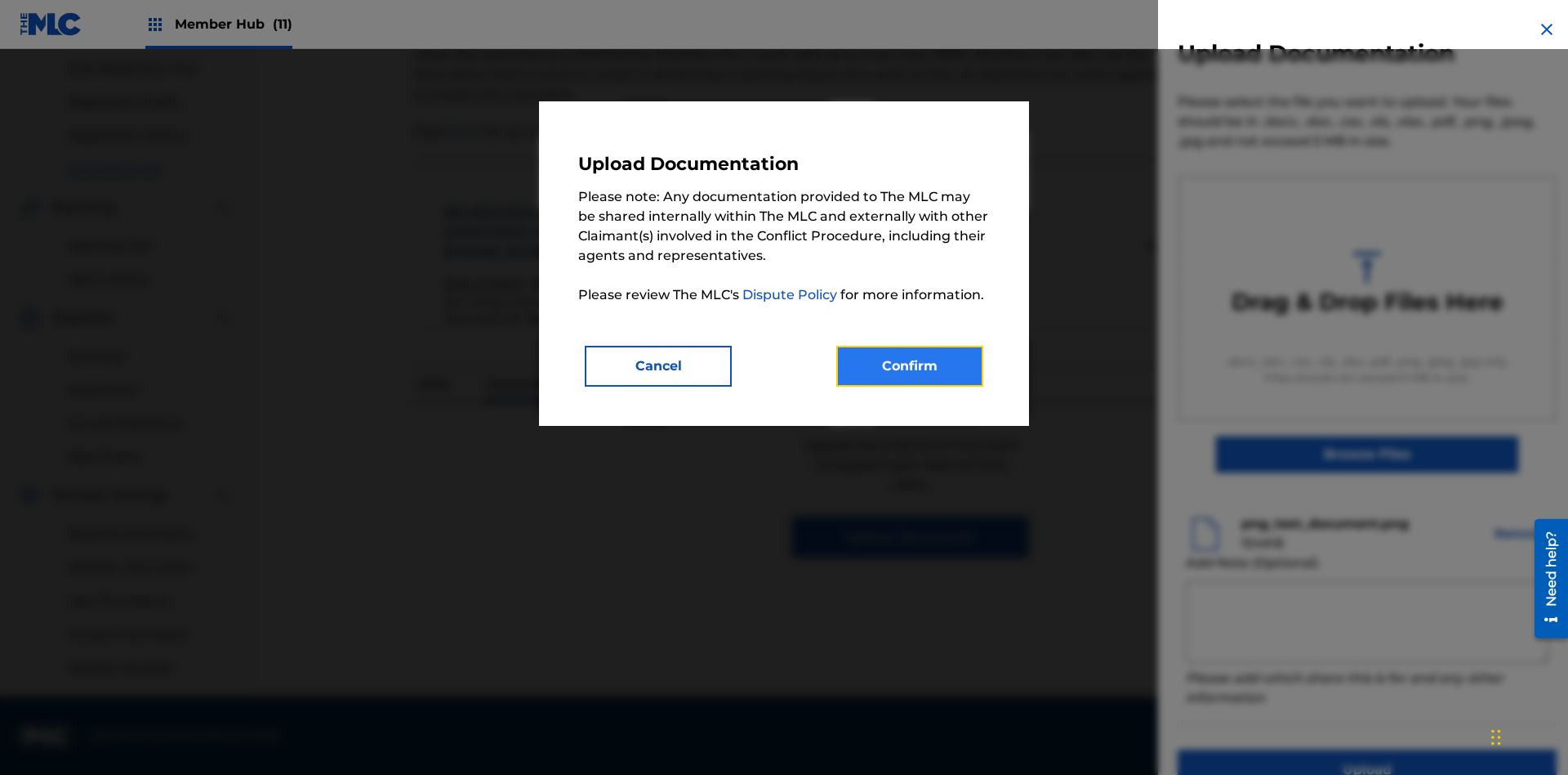
click at [910, 365] on button "Confirm" at bounding box center [909, 366] width 147 height 41
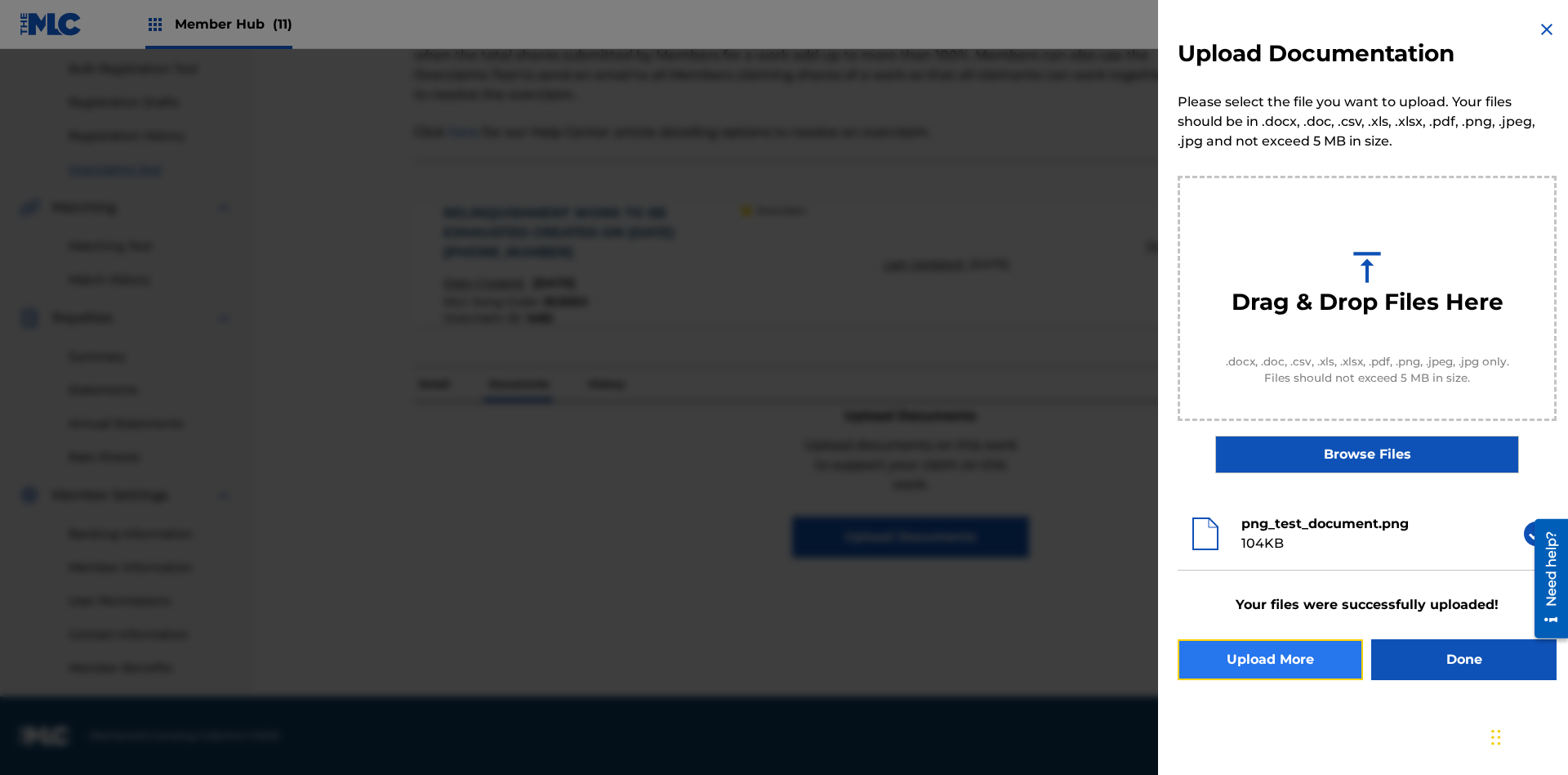
click at [1270, 659] on button "Upload More" at bounding box center [1270, 658] width 185 height 41
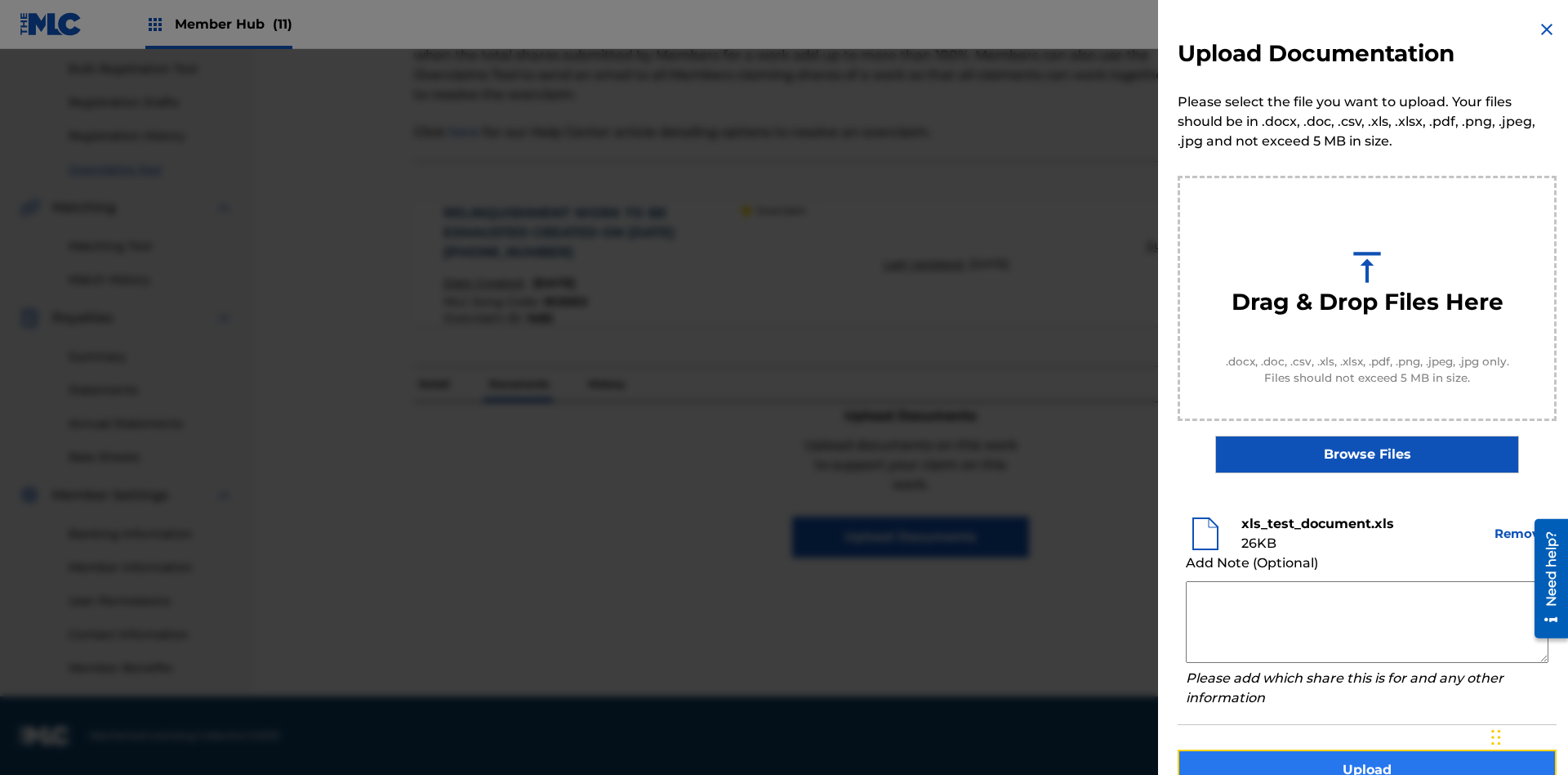
click at [1367, 750] on button "Upload" at bounding box center [1368, 770] width 379 height 41
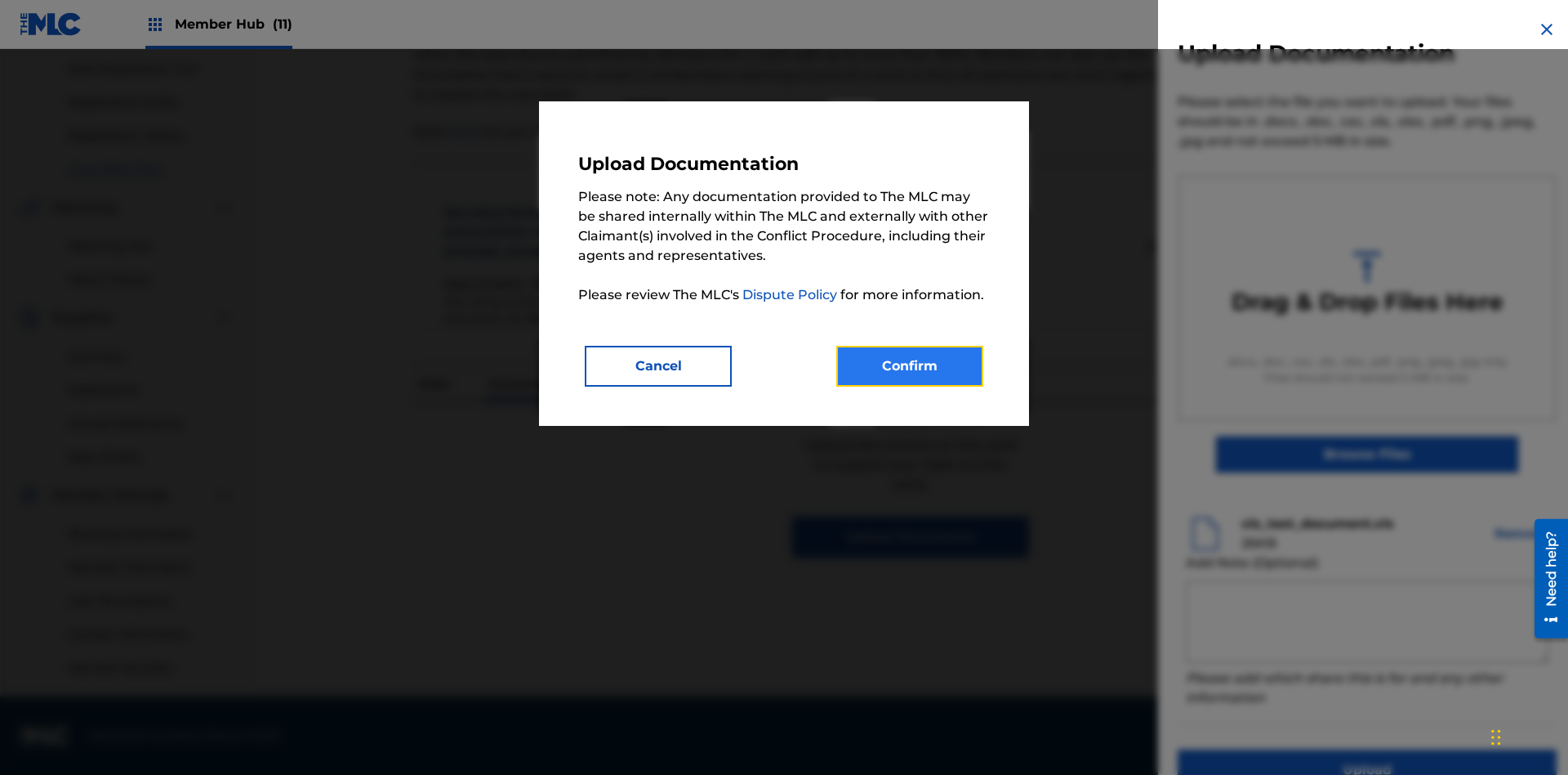
click at [910, 365] on button "Confirm" at bounding box center [909, 366] width 147 height 41
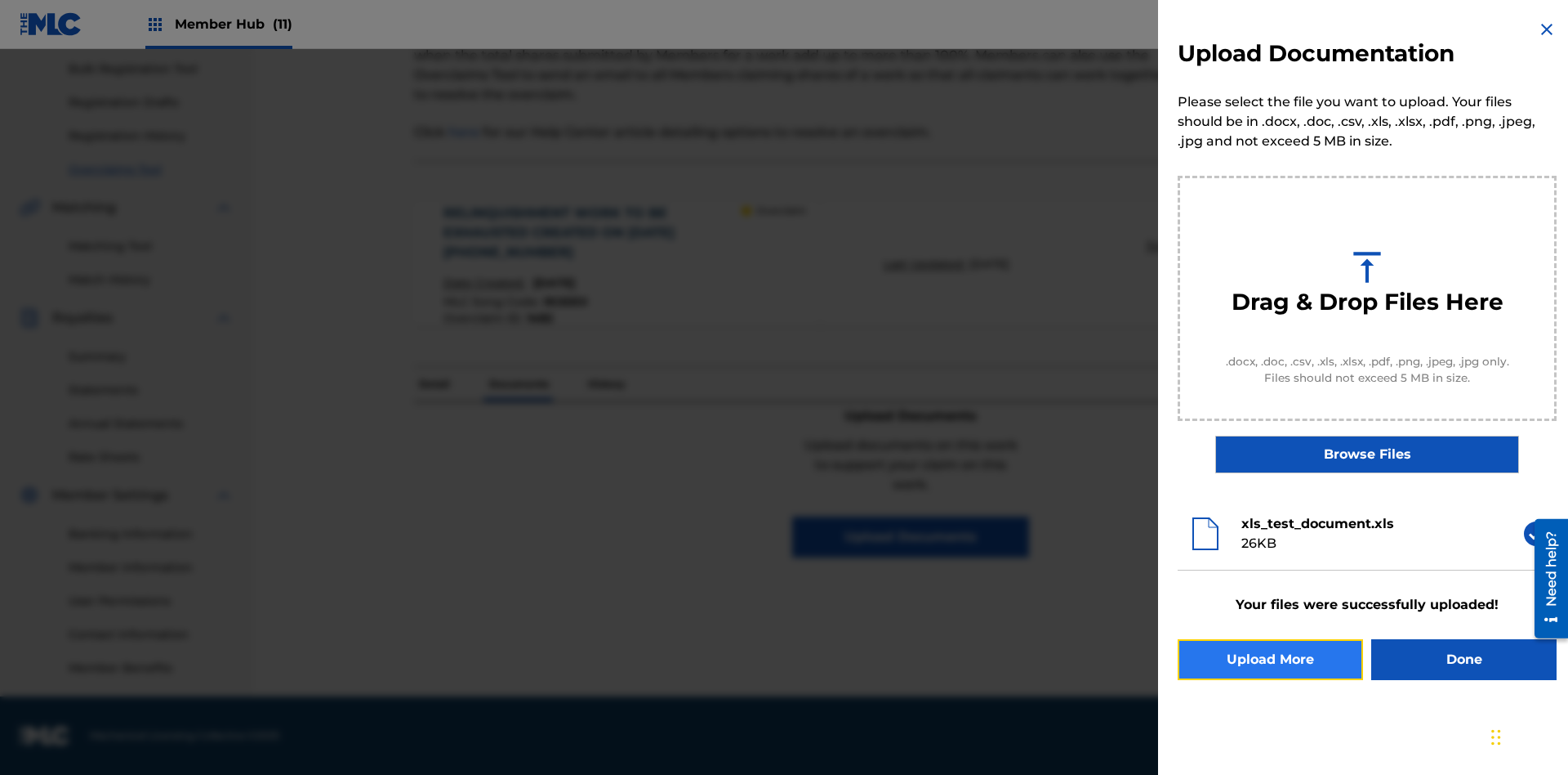
click at [1270, 659] on button "Upload More" at bounding box center [1270, 658] width 185 height 41
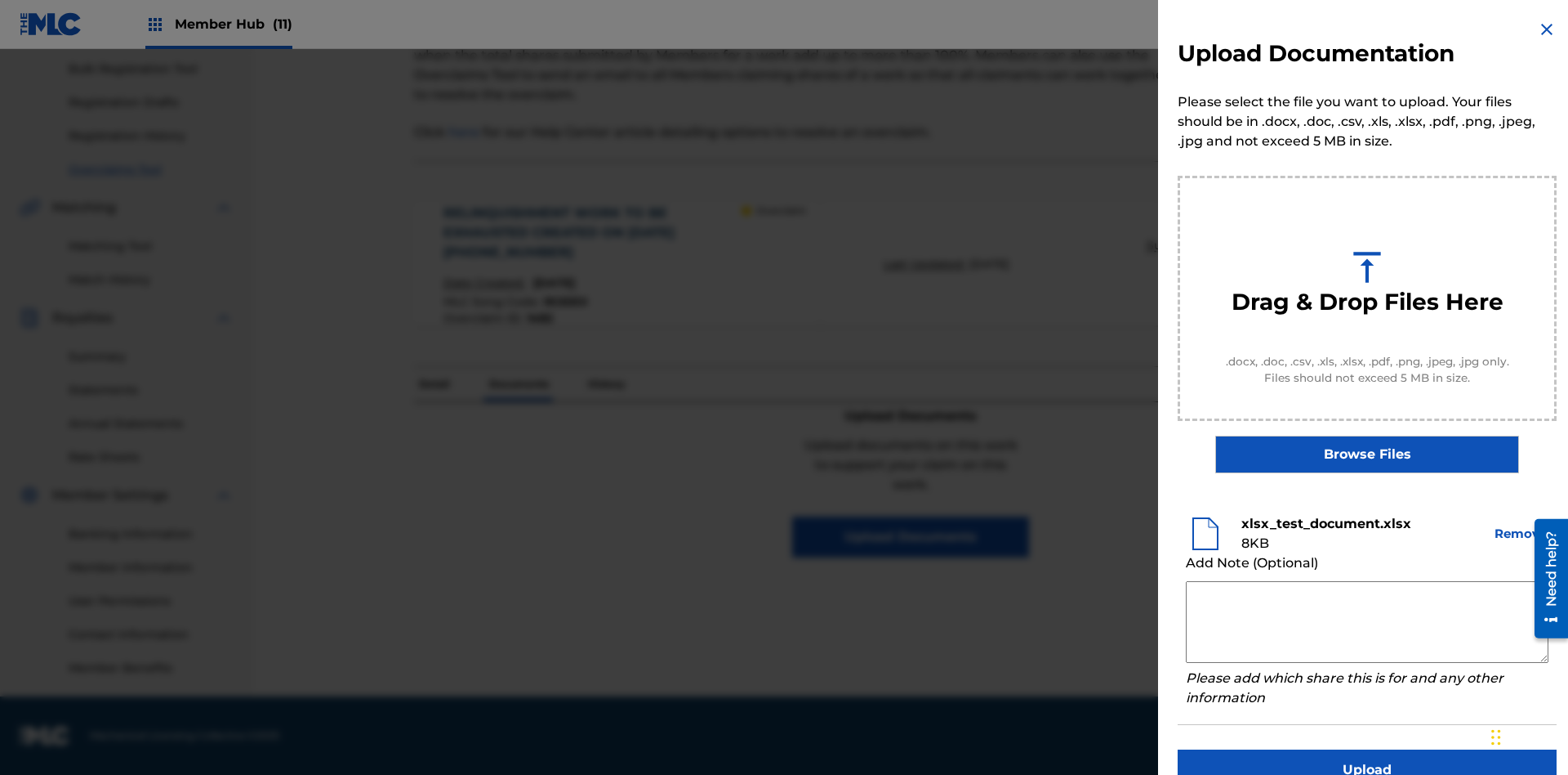
click at [1367, 621] on textarea at bounding box center [1368, 621] width 363 height 81
click at [1367, 750] on button "Upload" at bounding box center [1368, 770] width 379 height 41
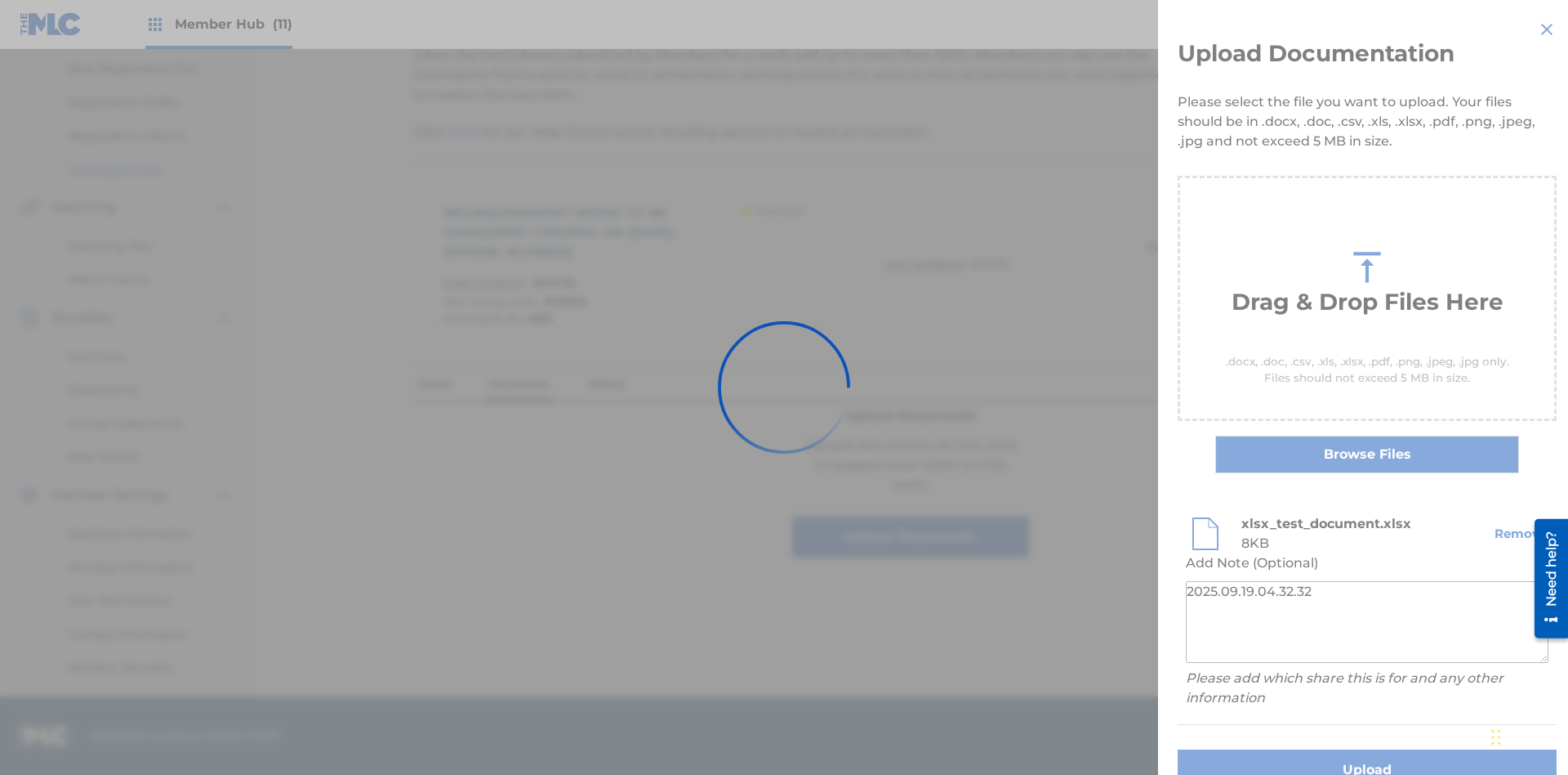
click at [518, 367] on p "Documents" at bounding box center [518, 384] width 70 height 34
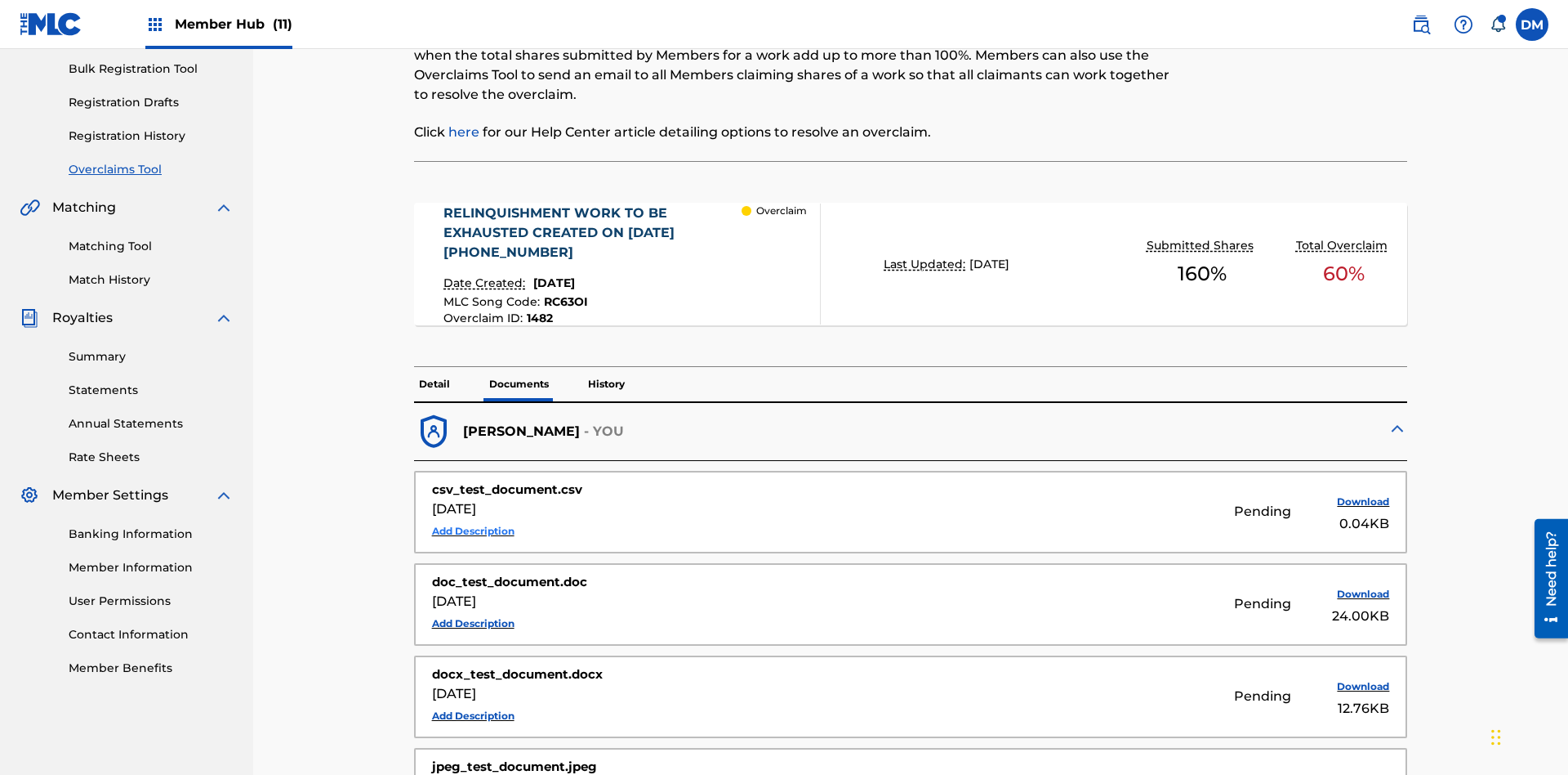
click at [473, 518] on button "Add Description" at bounding box center [473, 530] width 82 height 24
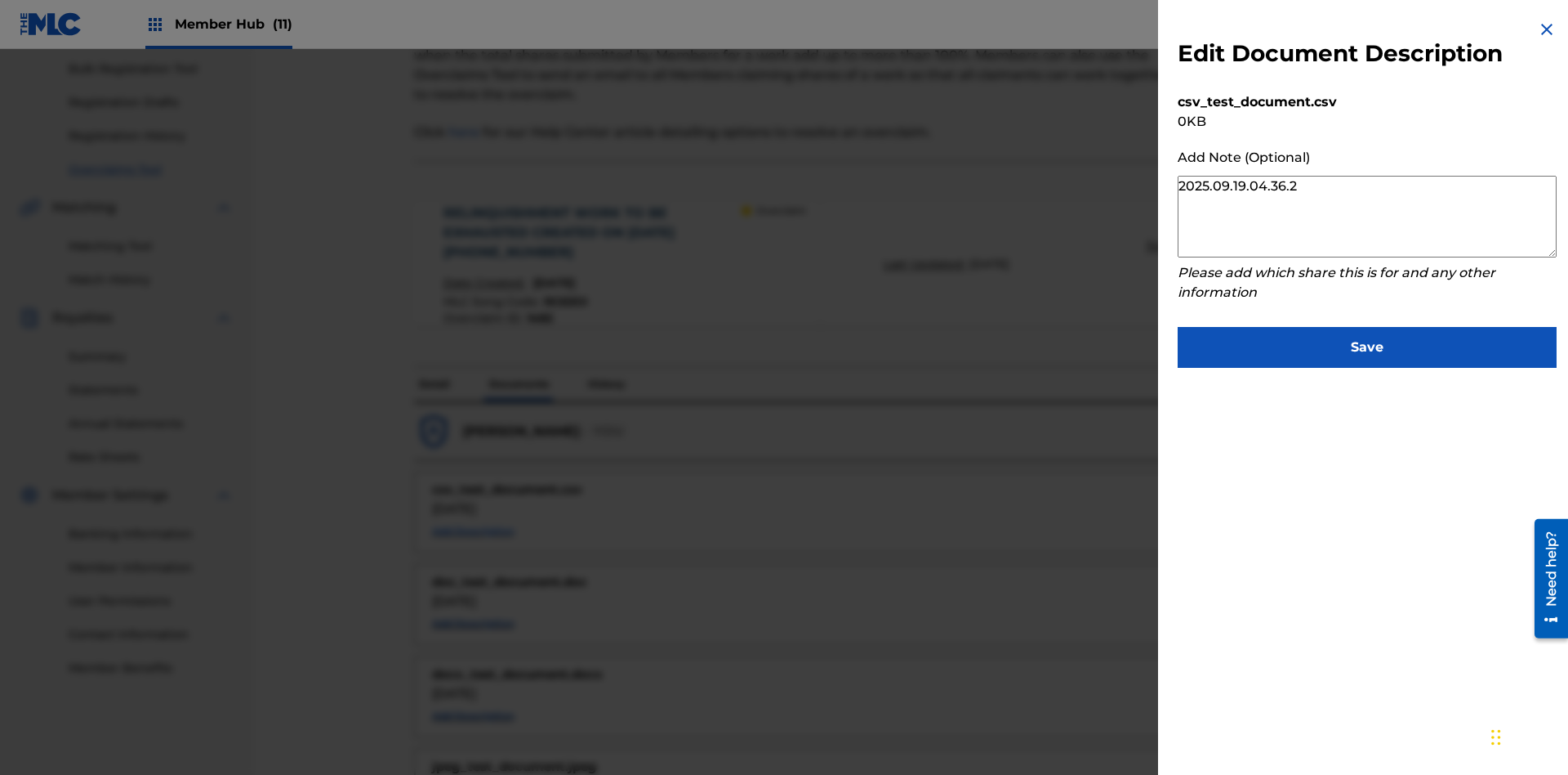
type textarea "2025.09.19.04.36.23"
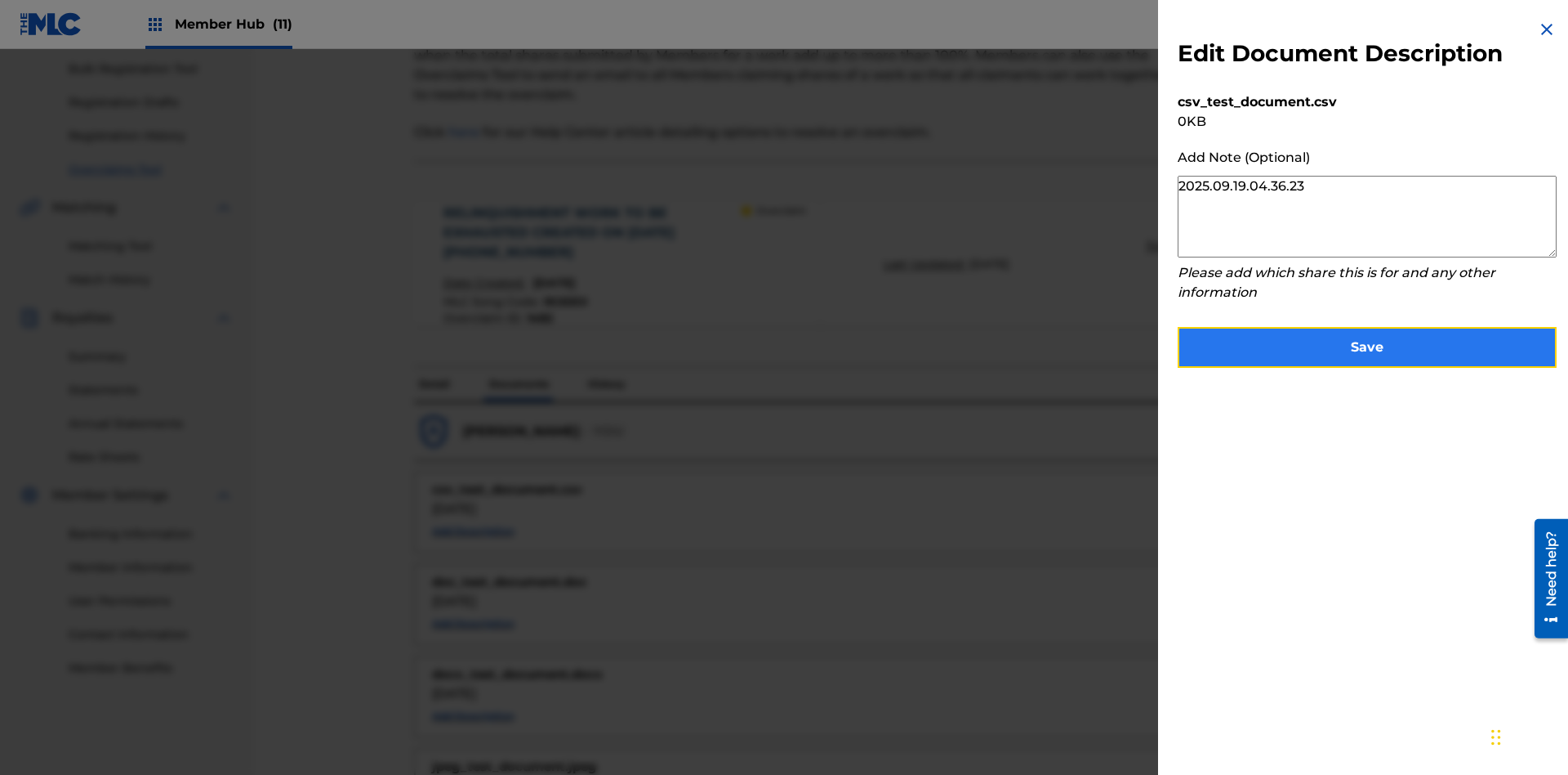
click at [1367, 343] on button "Save" at bounding box center [1368, 347] width 379 height 41
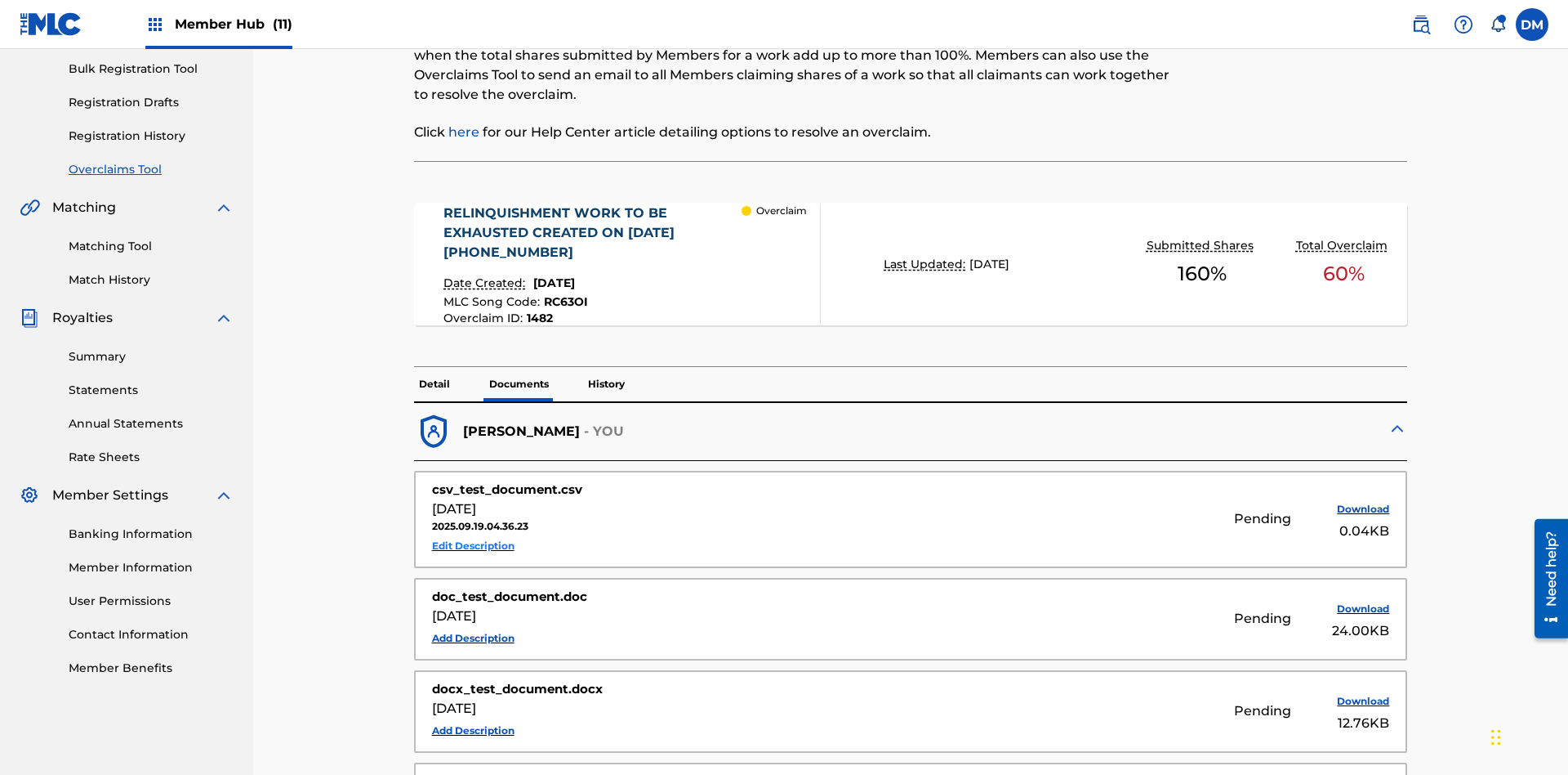
click at [473, 534] on button "Edit Description" at bounding box center [473, 546] width 82 height 24
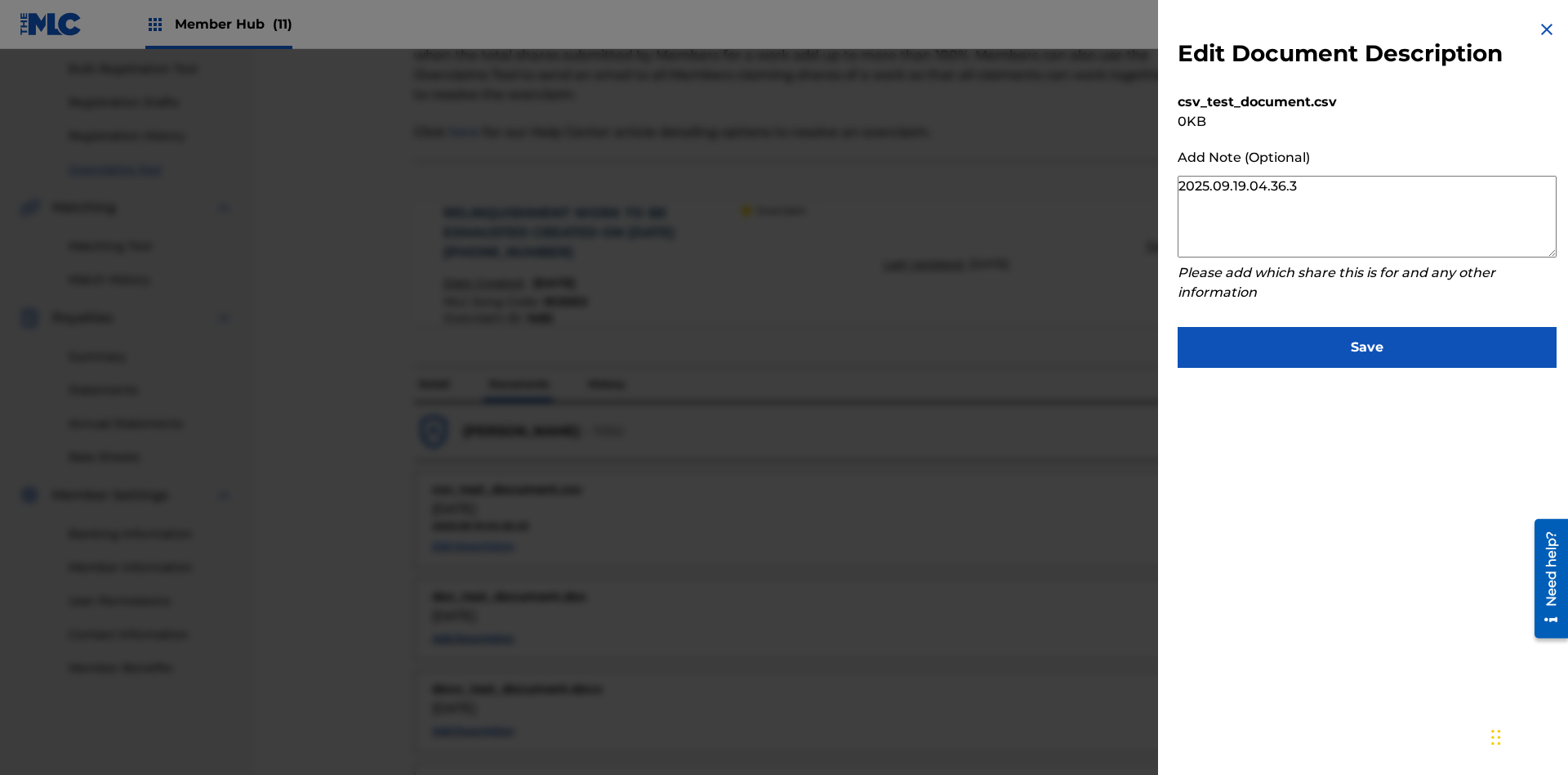
type textarea "2025.09.19.04.36.32"
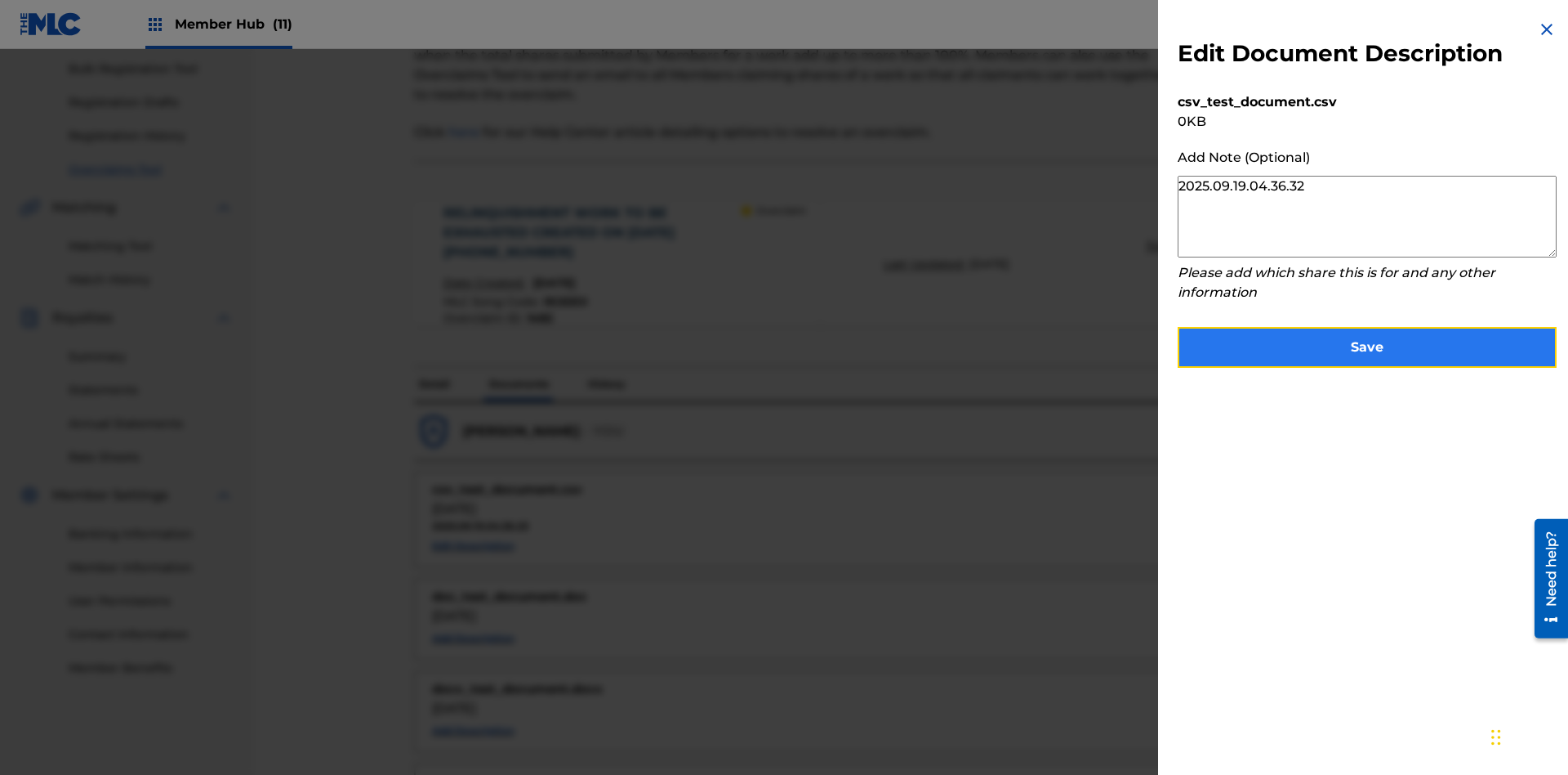
click at [1367, 343] on button "Save" at bounding box center [1368, 347] width 379 height 41
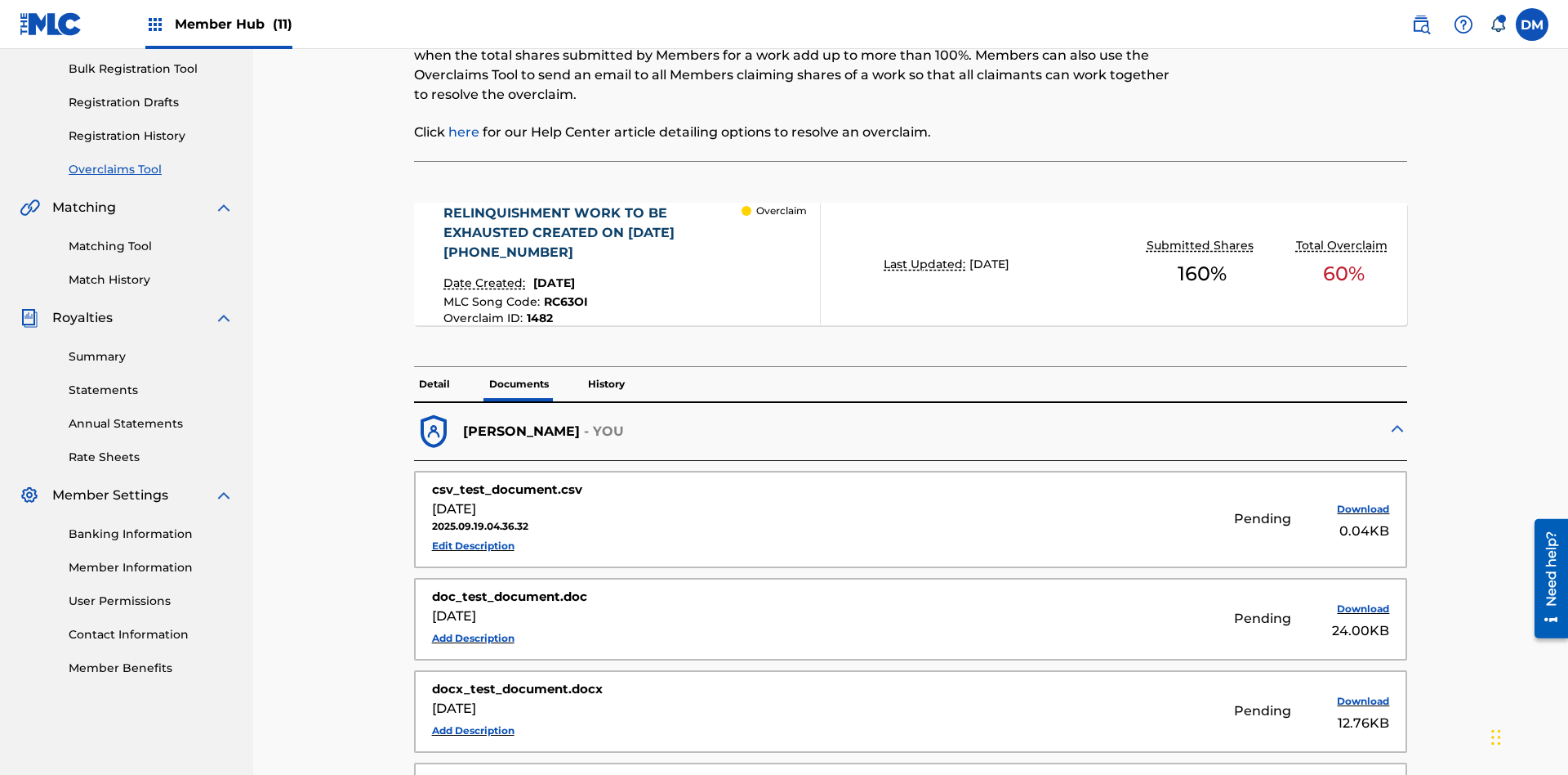
click at [605, 367] on p "History" at bounding box center [607, 384] width 47 height 34
